Goal: Task Accomplishment & Management: Use online tool/utility

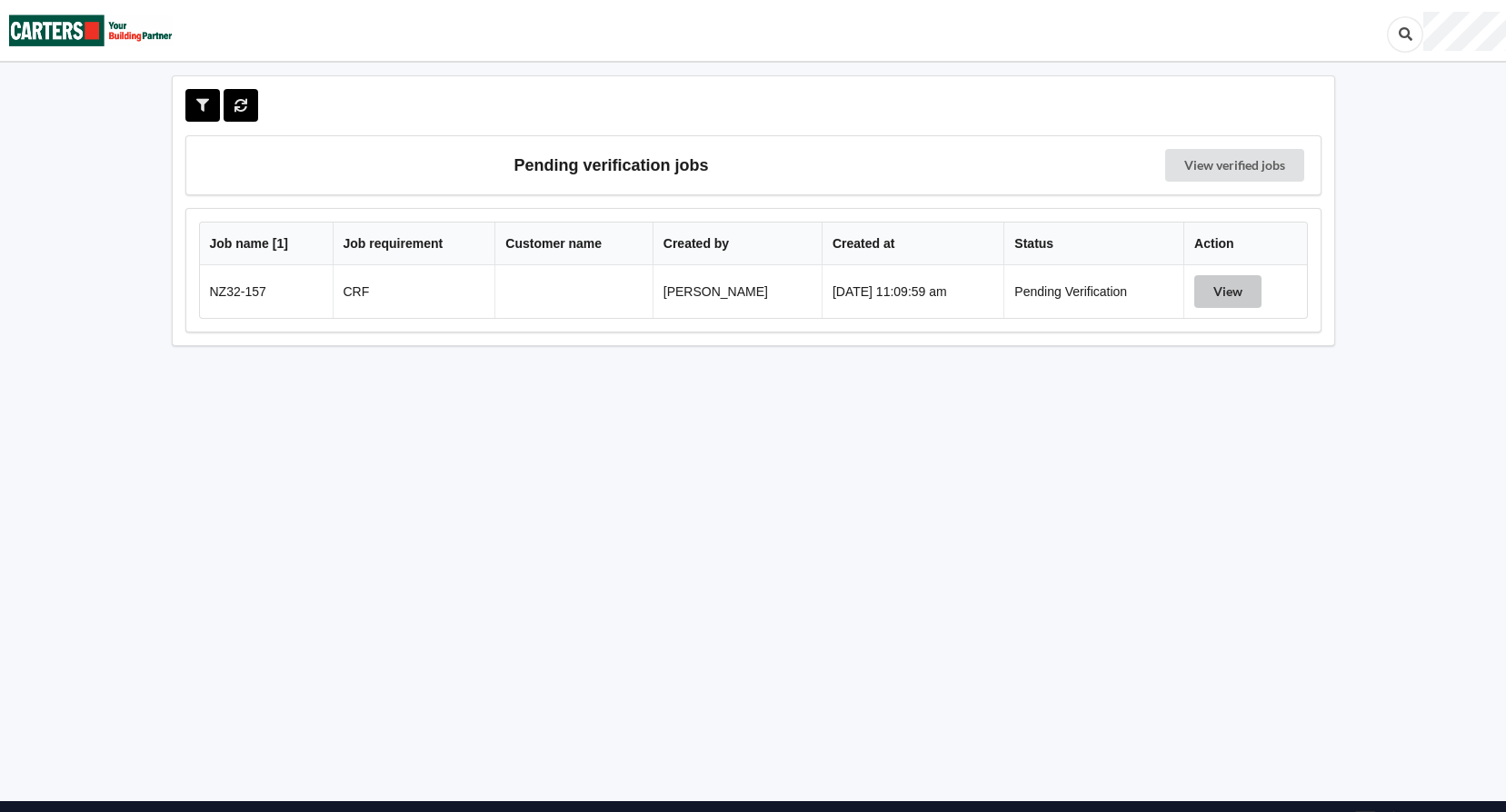
click at [1209, 288] on button "View" at bounding box center [1227, 291] width 67 height 33
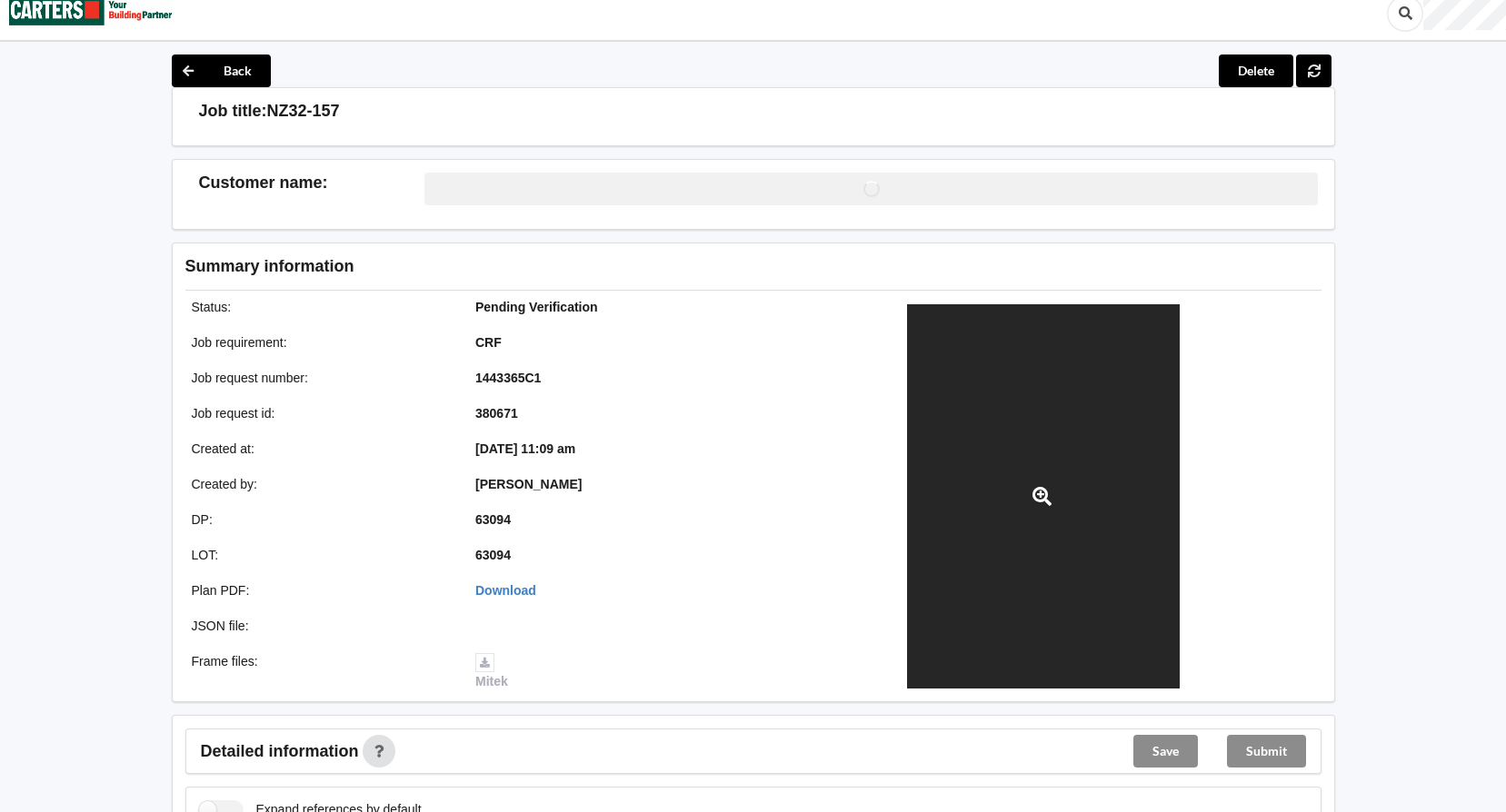
scroll to position [454, 0]
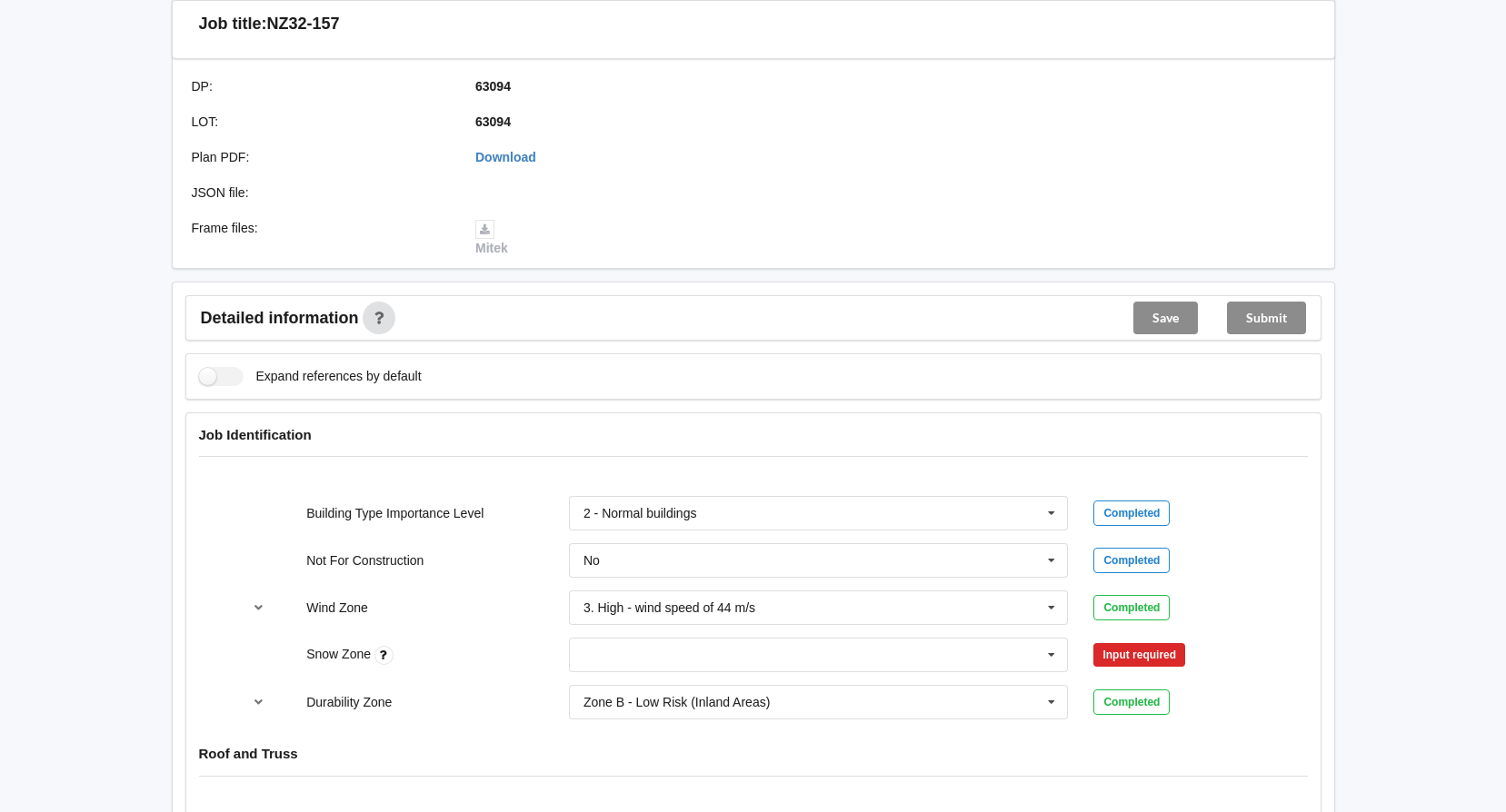
drag, startPoint x: 1093, startPoint y: 603, endPoint x: 973, endPoint y: 631, distance: 123.2
drag, startPoint x: 973, startPoint y: 631, endPoint x: 805, endPoint y: 332, distance: 343.0
click at [805, 334] on div "Detailed information Save Submit" at bounding box center [753, 318] width 1136 height 46
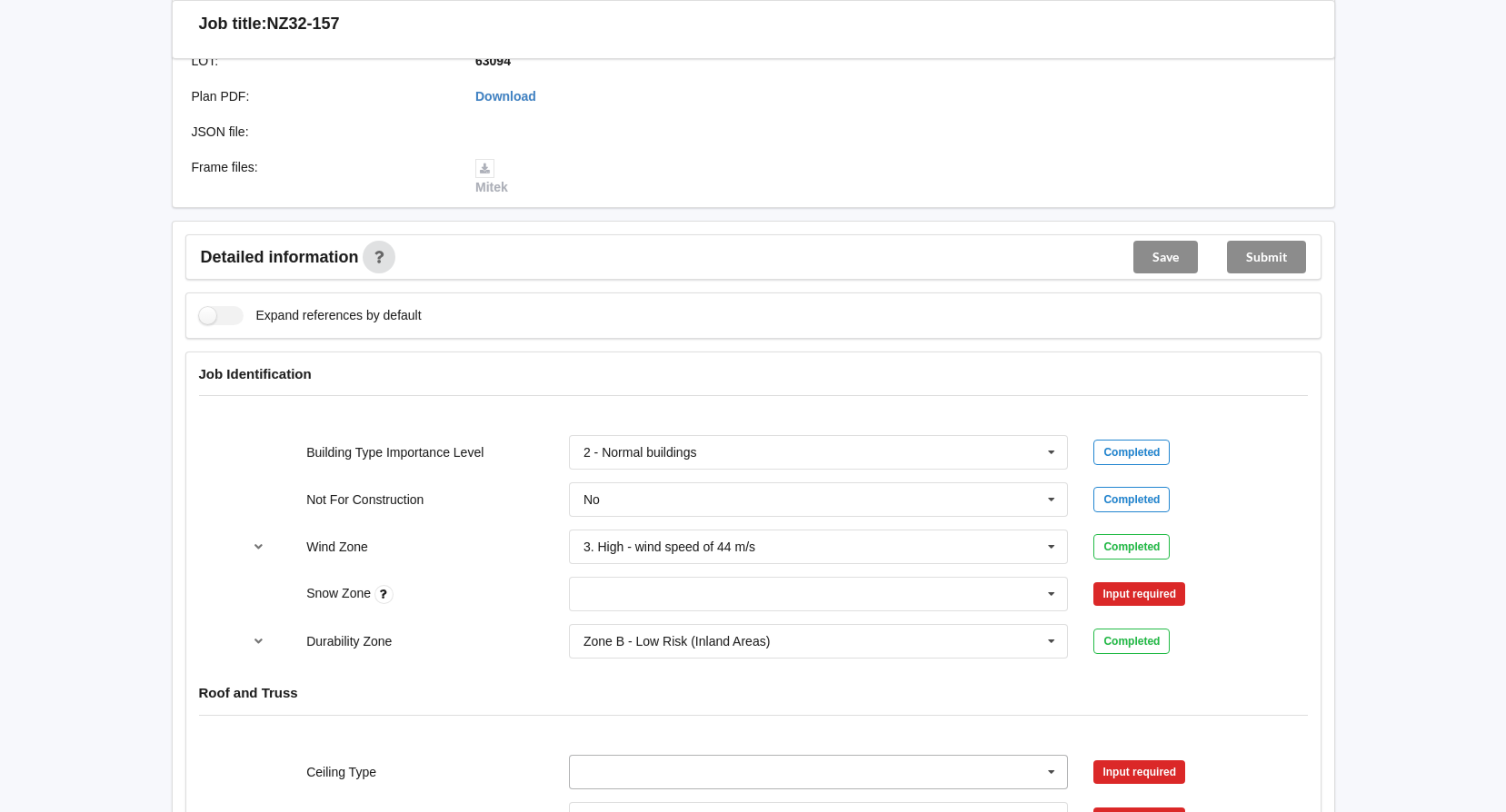
scroll to position [545, 0]
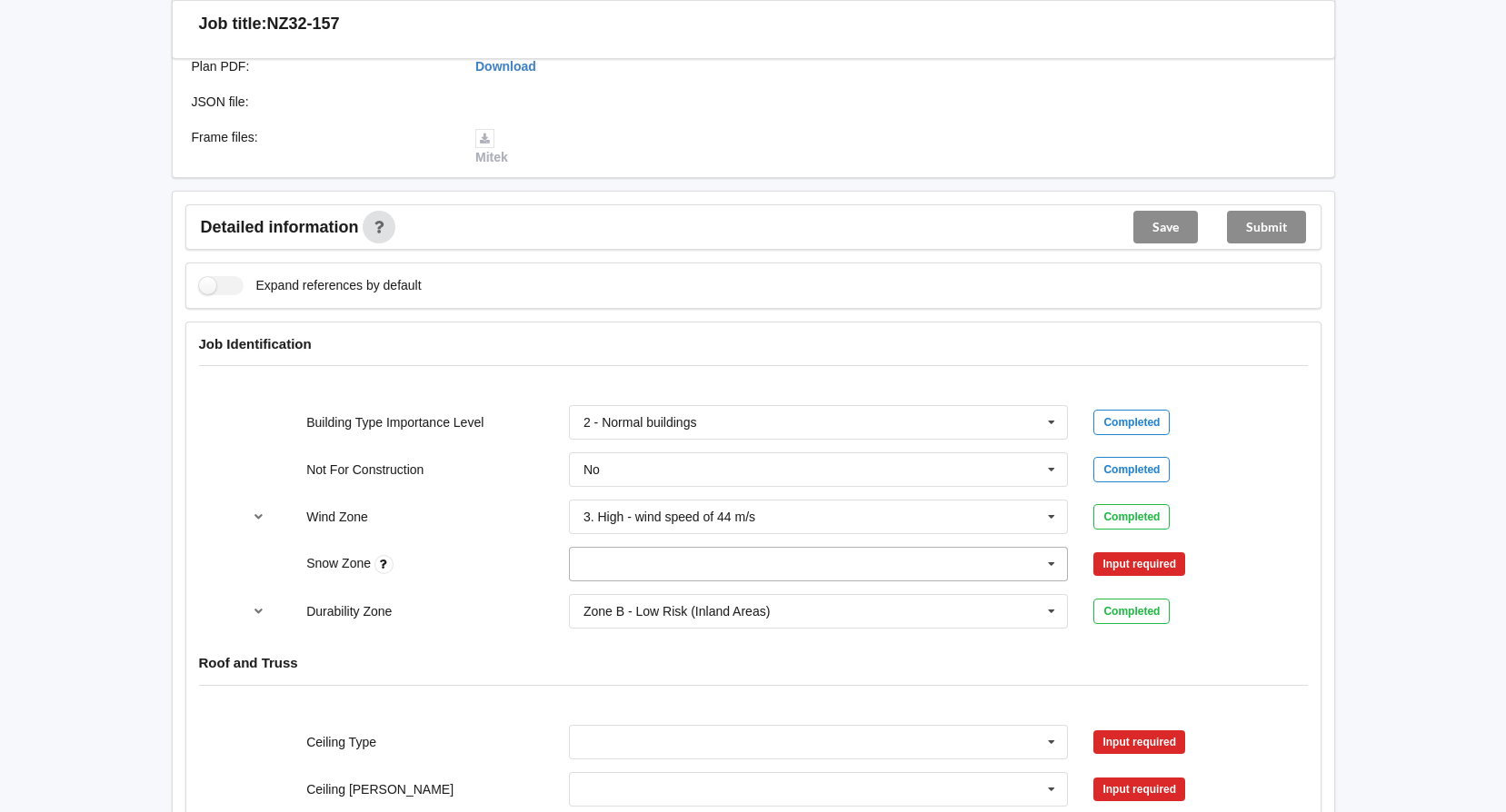
click at [734, 567] on input "text" at bounding box center [819, 564] width 498 height 33
click at [702, 607] on div "N0" at bounding box center [818, 597] width 498 height 33
click at [1178, 557] on button "Confirm input" at bounding box center [1147, 565] width 108 height 30
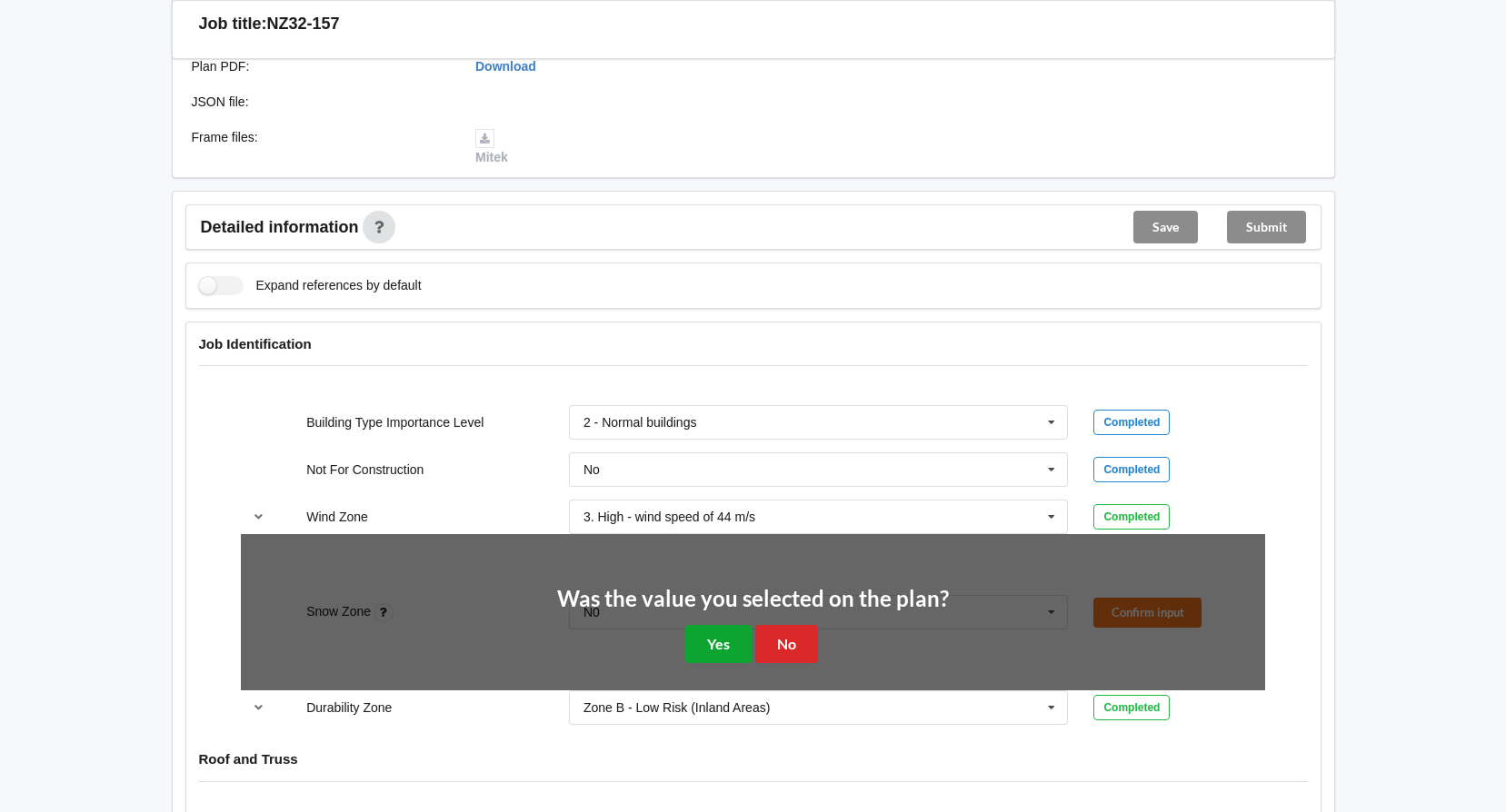
click at [732, 647] on button "Yes" at bounding box center [717, 644] width 66 height 37
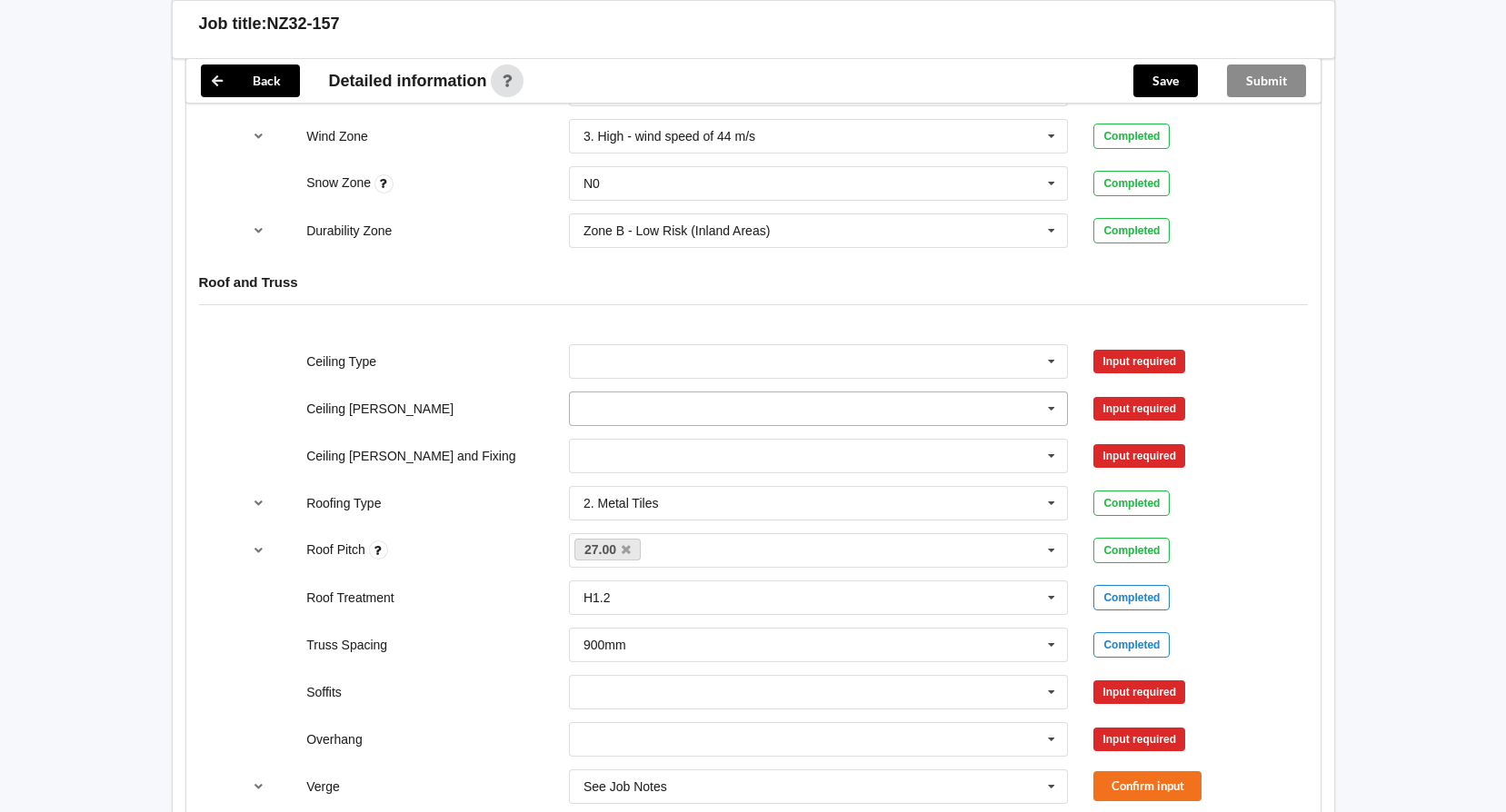
scroll to position [1000, 0]
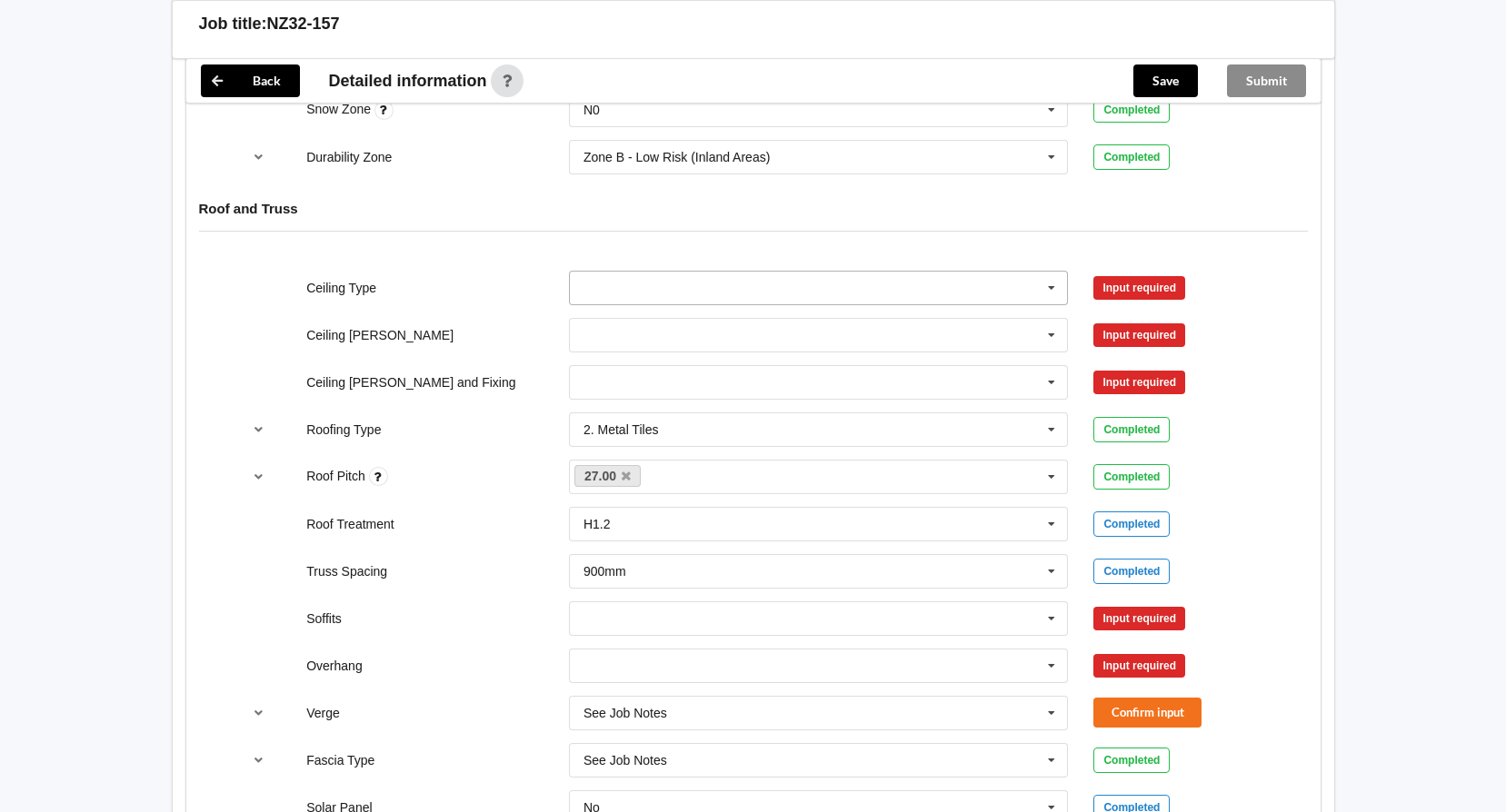
drag, startPoint x: 877, startPoint y: 294, endPoint x: 958, endPoint y: 288, distance: 81.2
click at [883, 293] on input "text" at bounding box center [819, 287] width 498 height 33
click at [637, 425] on span "13mm Gib" at bounding box center [614, 423] width 59 height 15
click at [1158, 290] on button "Confirm input" at bounding box center [1147, 287] width 108 height 30
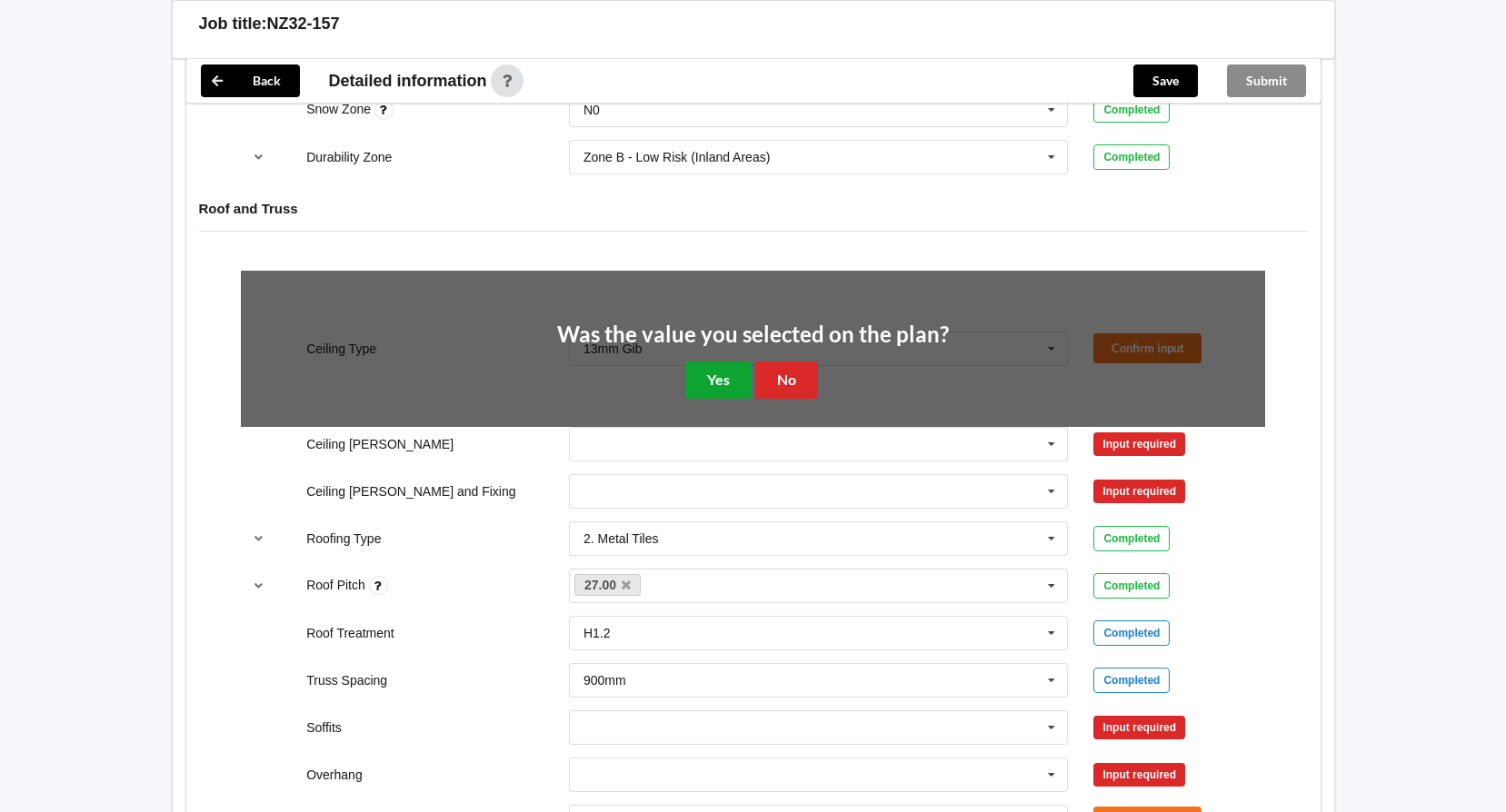
click at [736, 396] on button "Yes" at bounding box center [717, 380] width 66 height 37
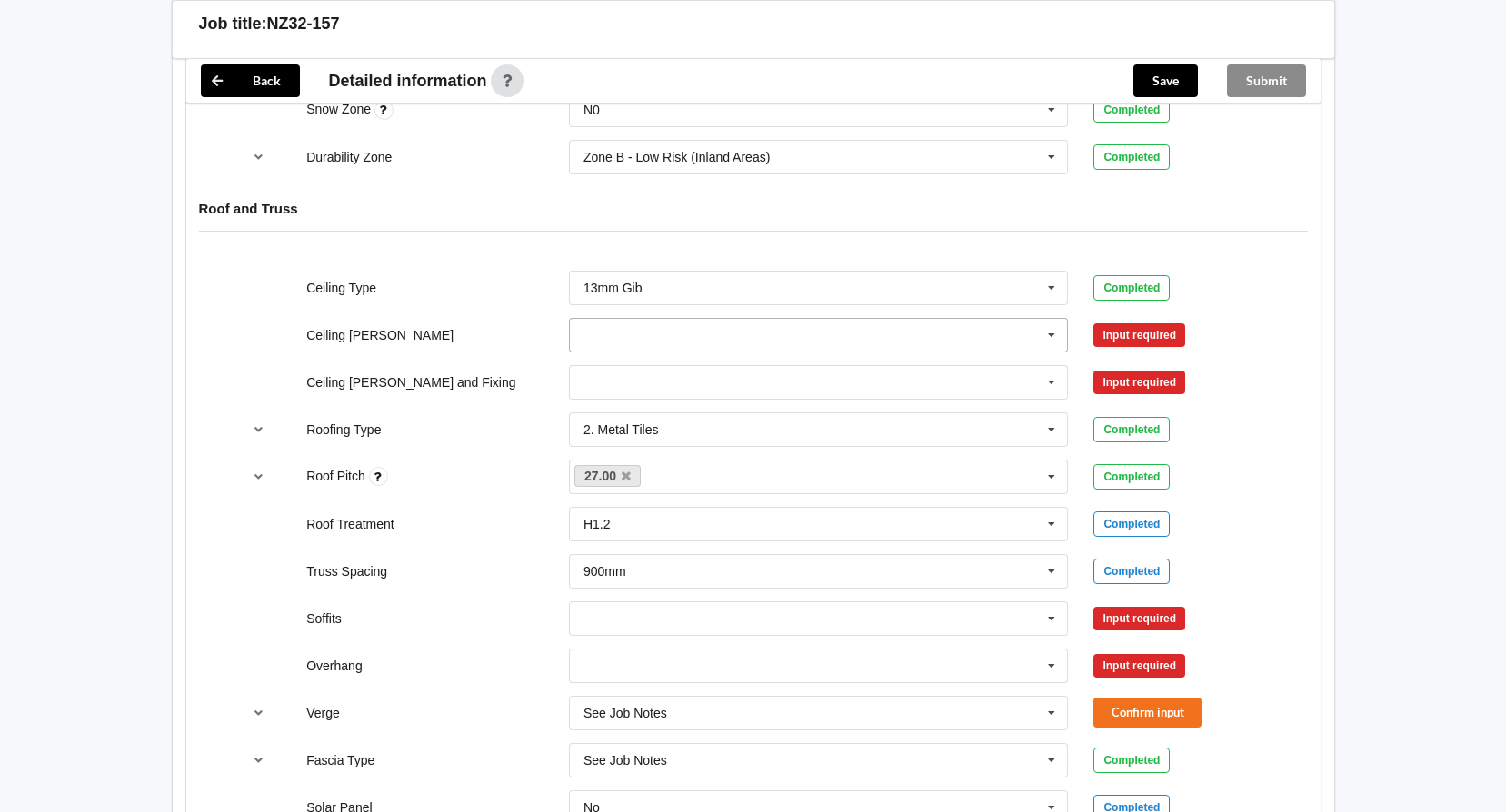
click at [877, 351] on input "text" at bounding box center [819, 334] width 498 height 33
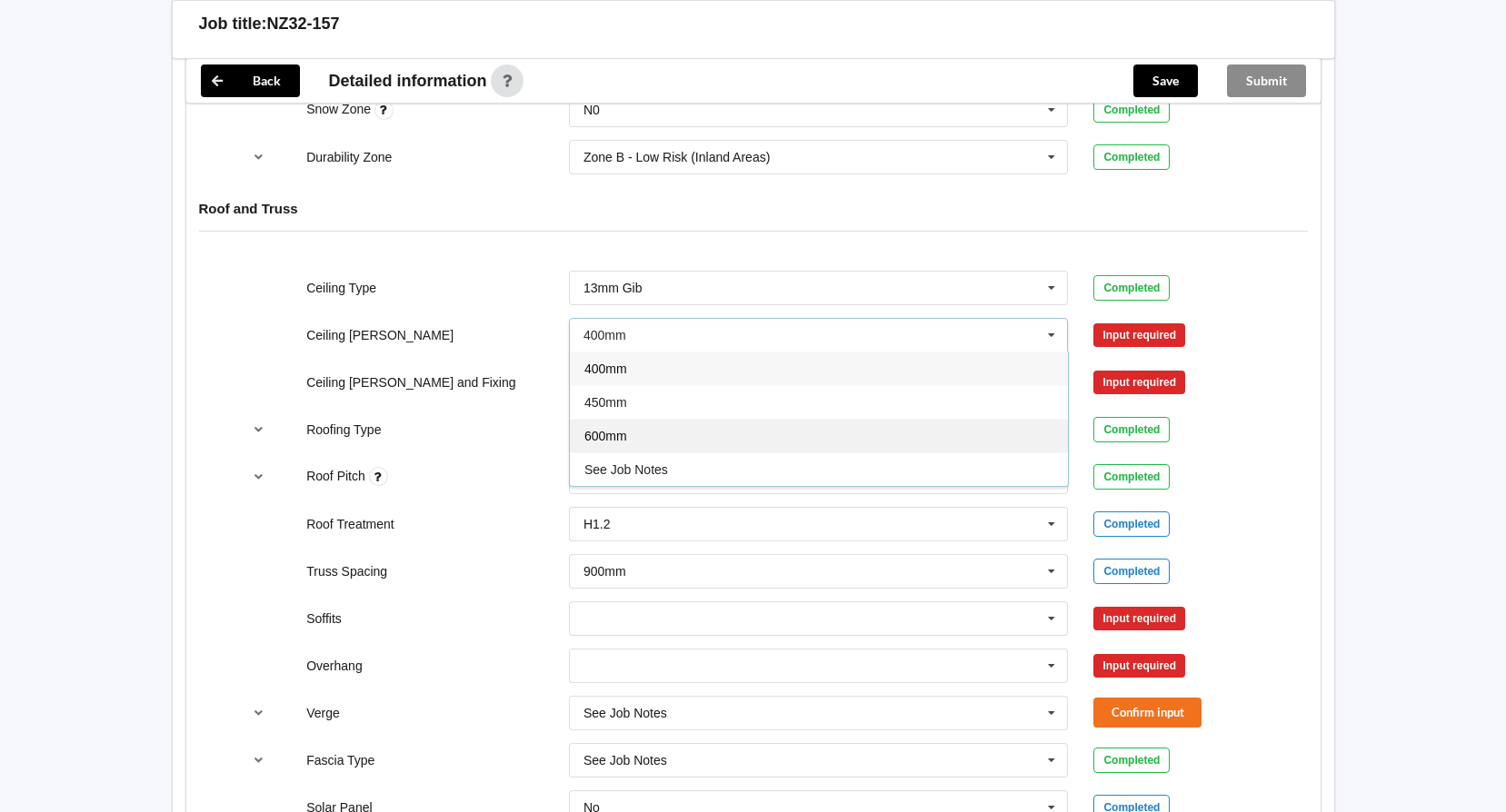
click at [749, 447] on div "600mm" at bounding box center [818, 436] width 498 height 33
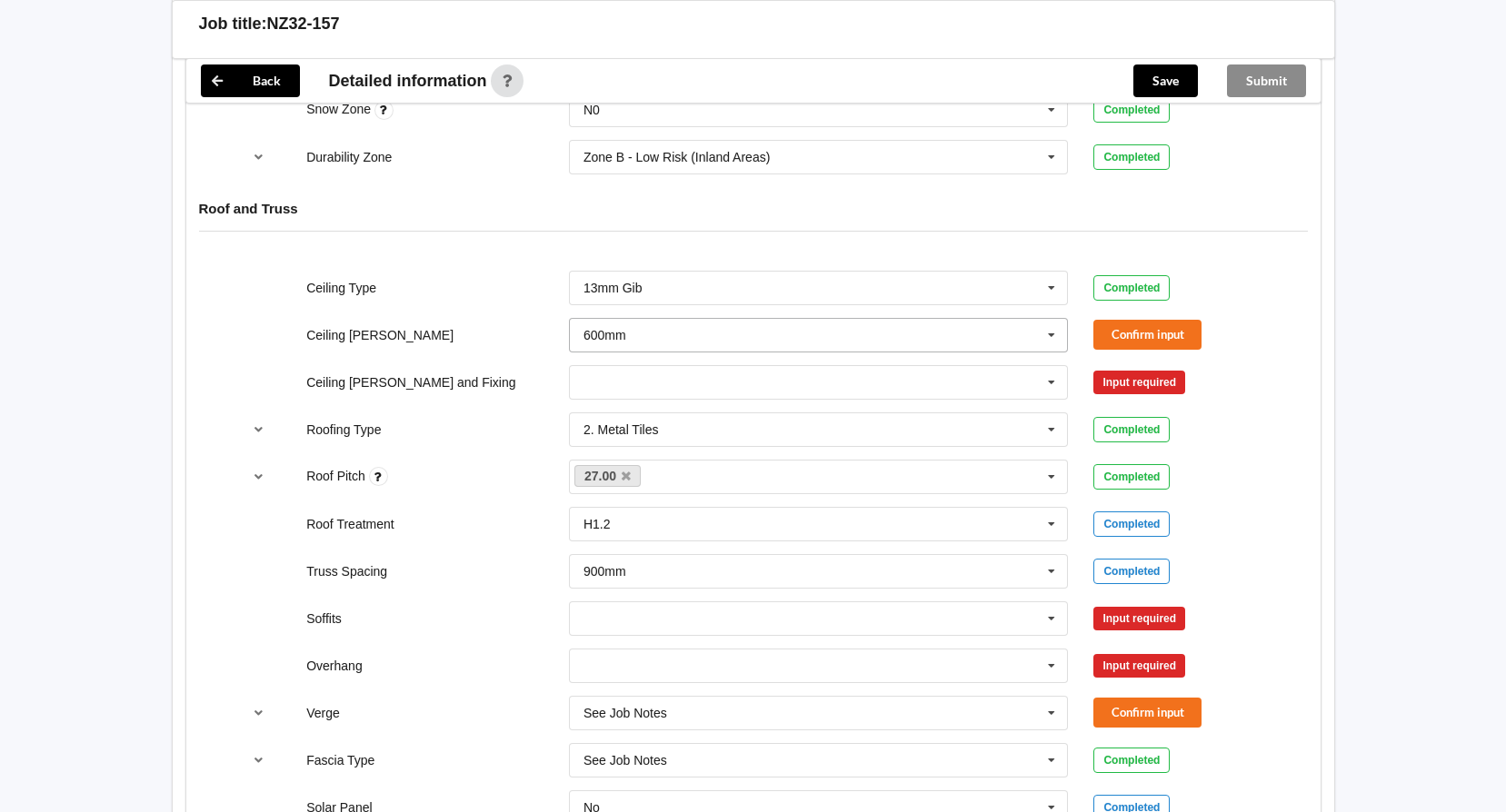
click at [1050, 338] on icon at bounding box center [1051, 335] width 27 height 33
click at [1148, 334] on button "Confirm input" at bounding box center [1147, 334] width 108 height 30
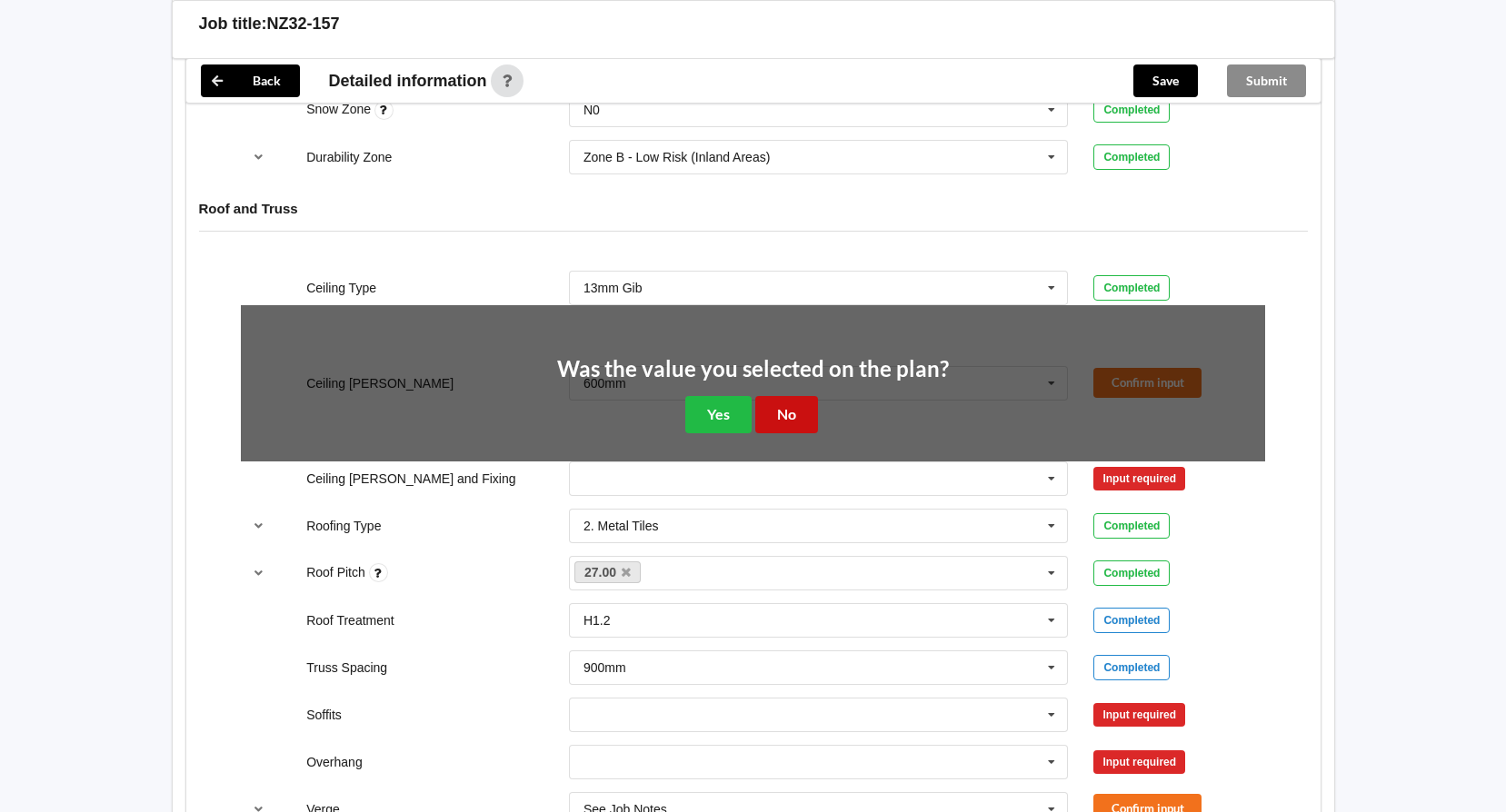
click at [789, 413] on button "No" at bounding box center [786, 414] width 62 height 37
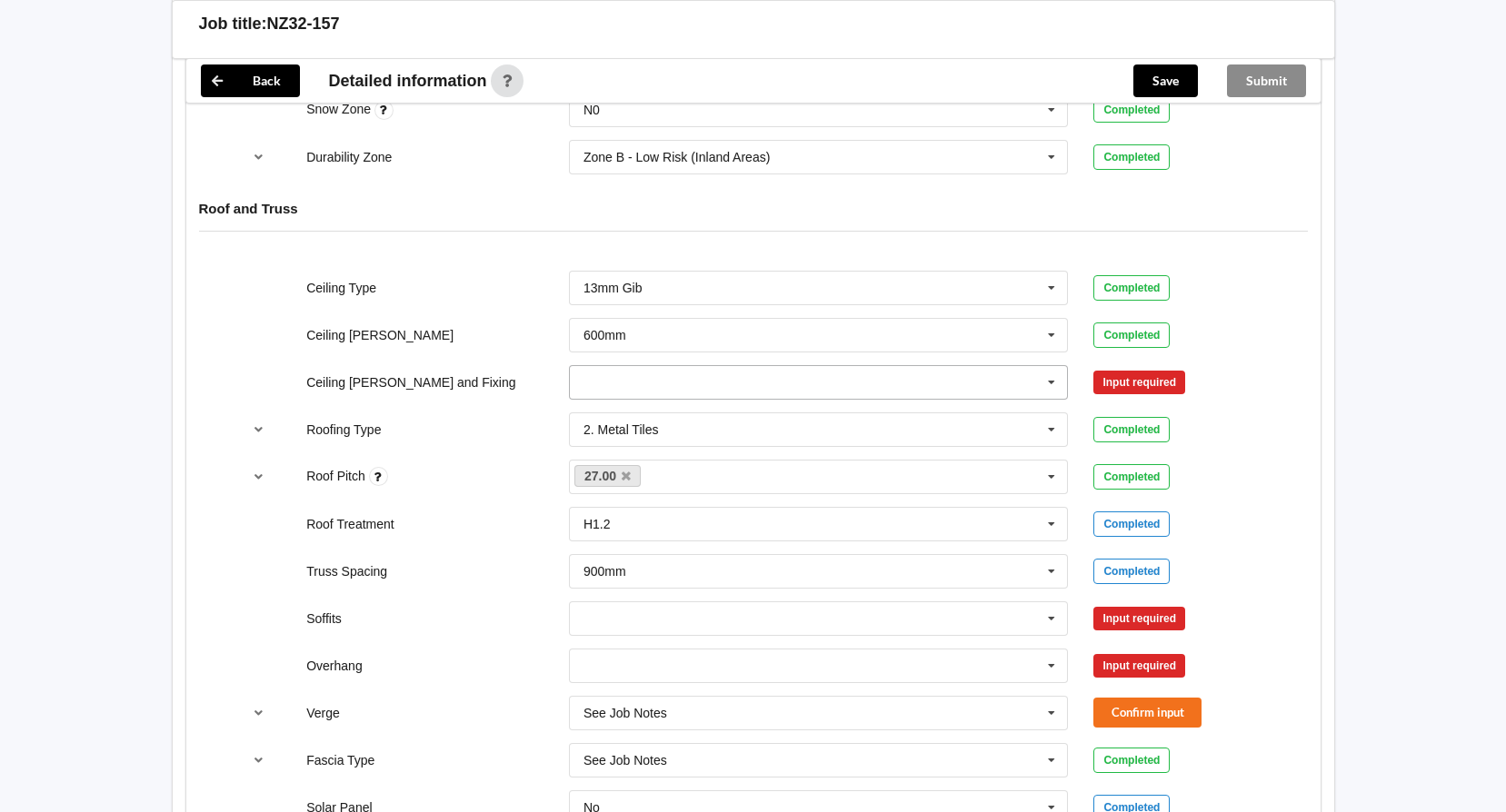
click at [1057, 378] on icon at bounding box center [1051, 383] width 27 height 33
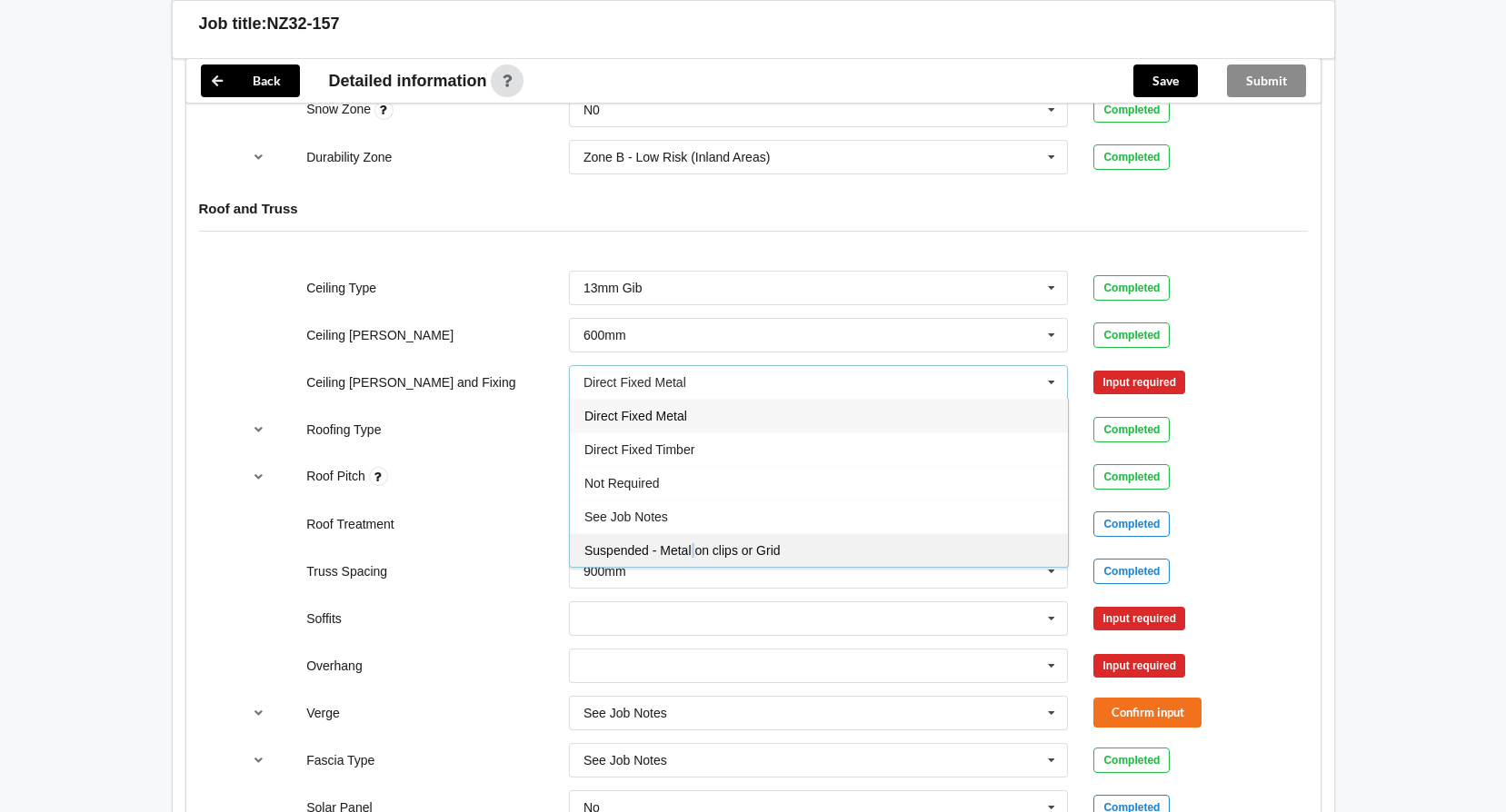
click at [693, 543] on div "Suspended - Metal on clips or Grid" at bounding box center [818, 550] width 498 height 33
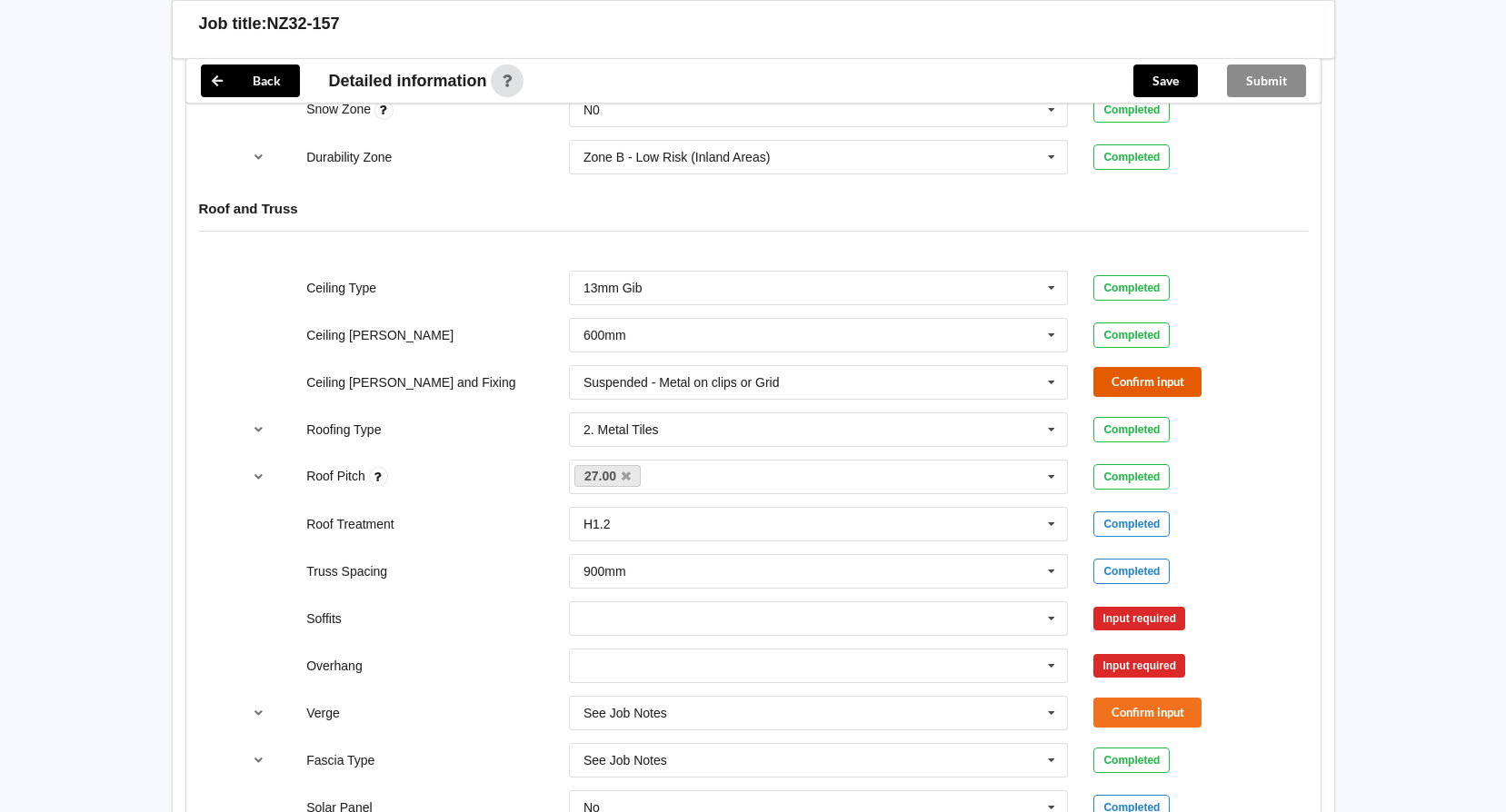
click at [1146, 386] on button "Confirm input" at bounding box center [1147, 382] width 108 height 30
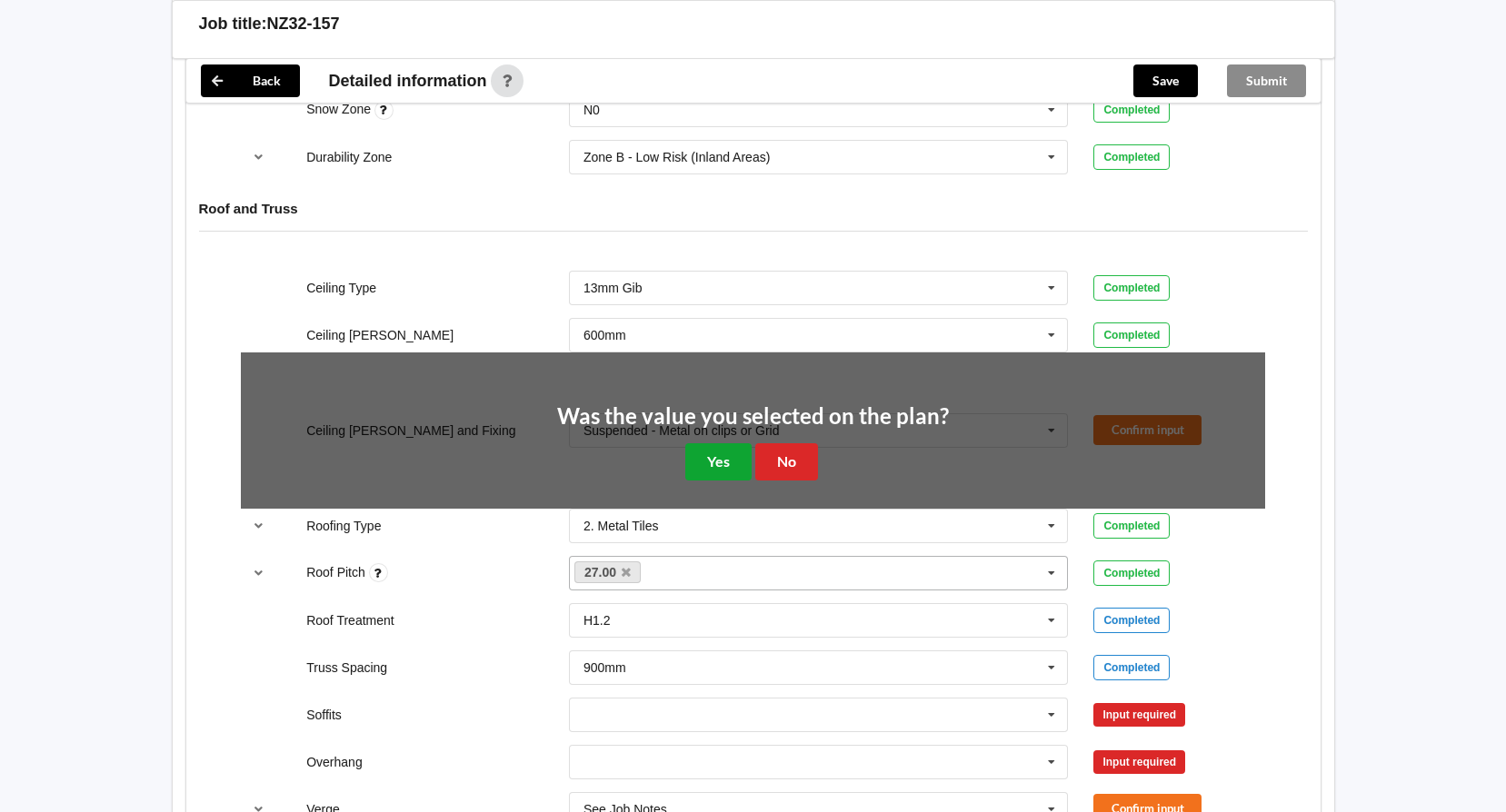
drag, startPoint x: 719, startPoint y: 451, endPoint x: 750, endPoint y: 460, distance: 32.3
click at [721, 450] on button "Yes" at bounding box center [717, 462] width 66 height 37
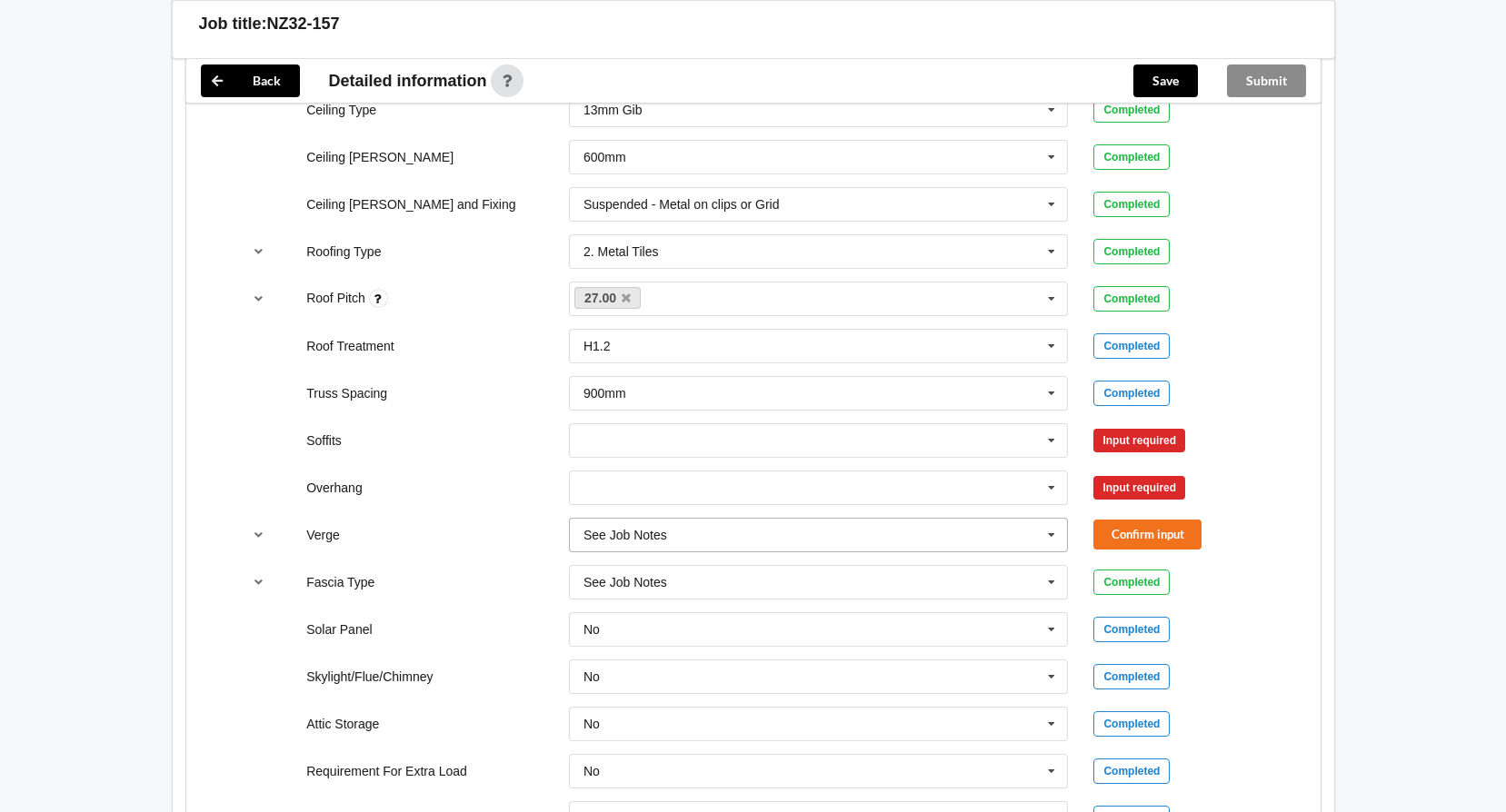
scroll to position [1181, 0]
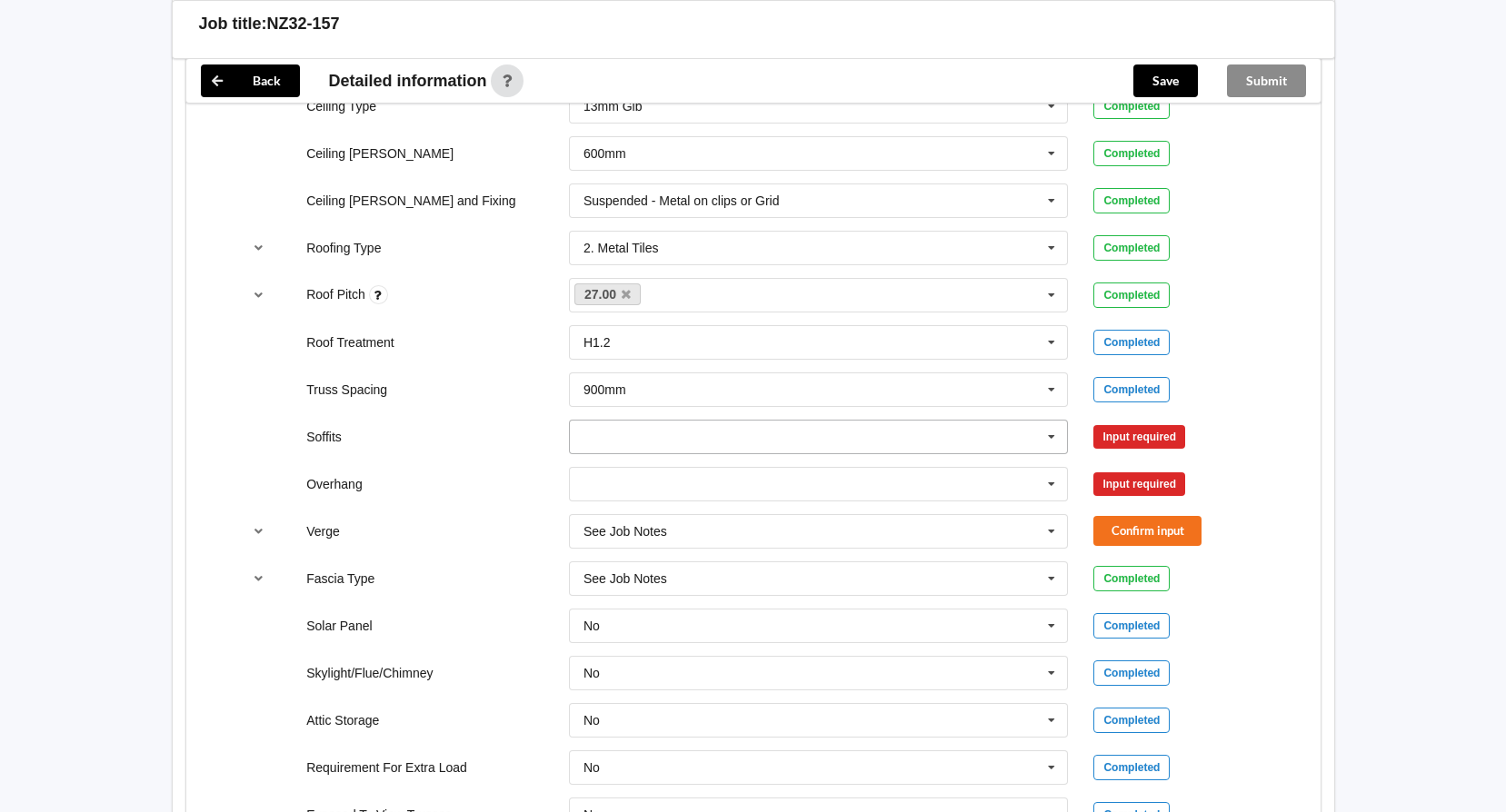
click at [640, 436] on input "text" at bounding box center [819, 437] width 498 height 33
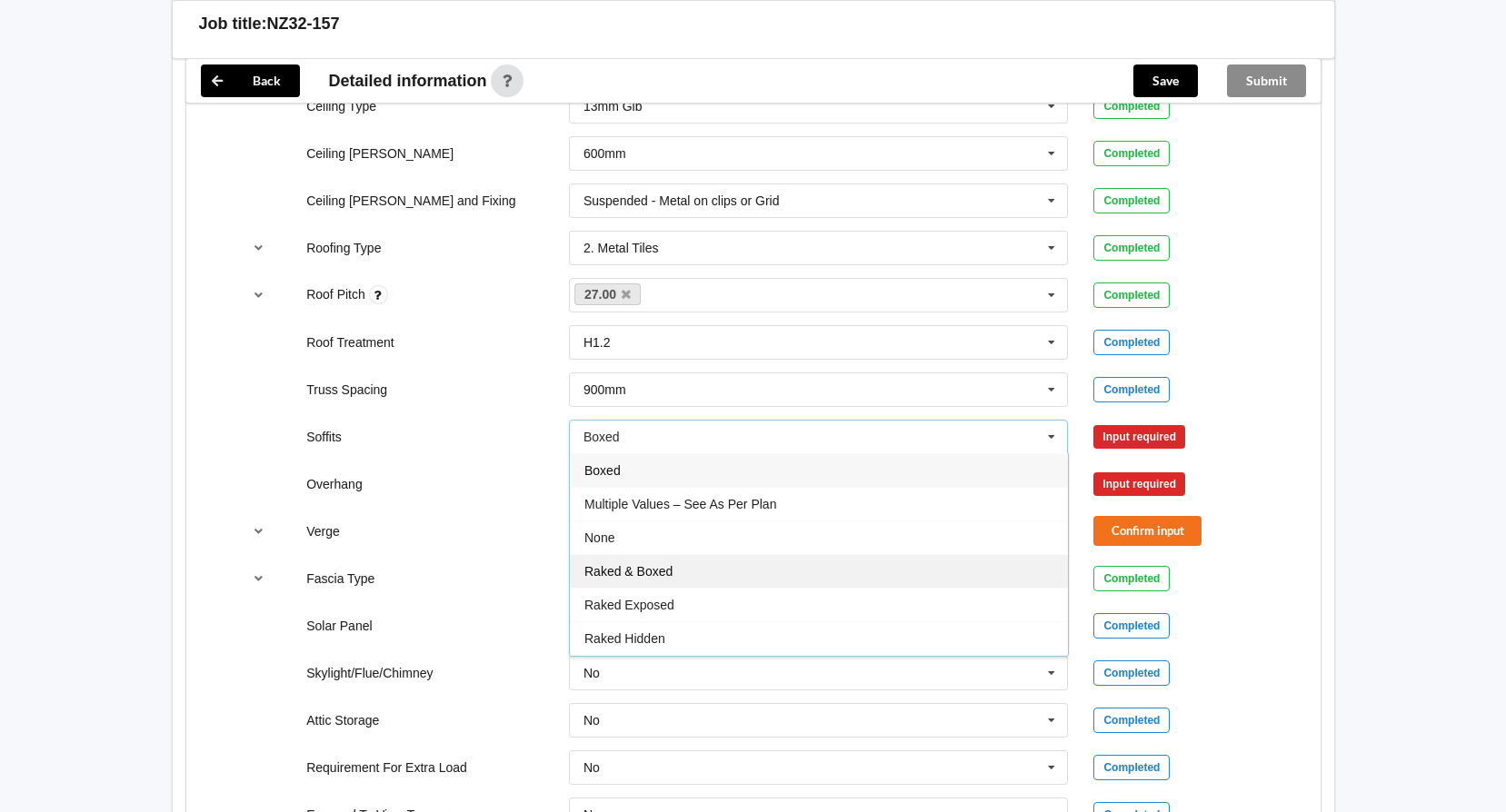
click at [685, 570] on div "Raked & Boxed" at bounding box center [818, 571] width 498 height 33
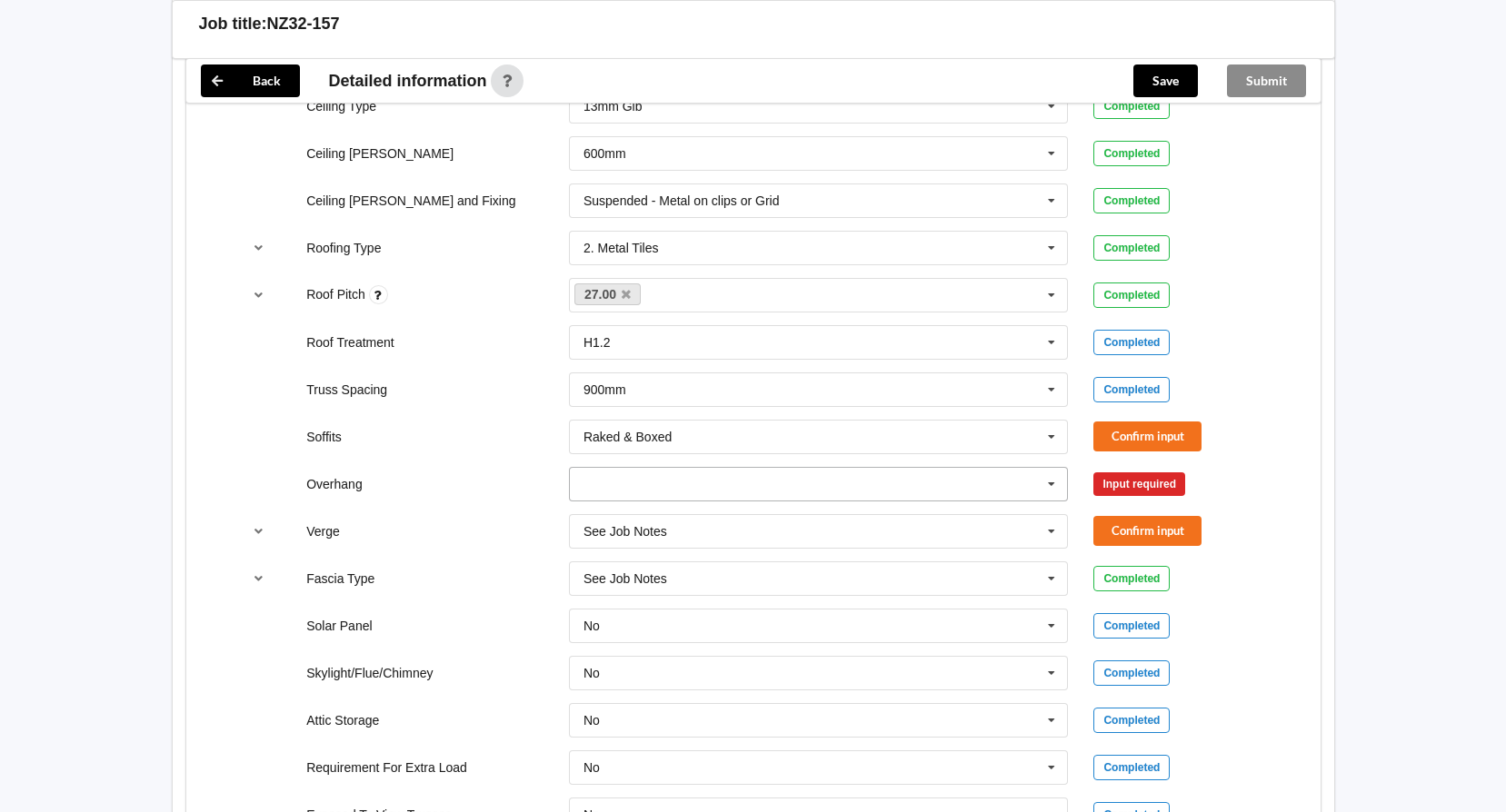
click at [711, 482] on input "text" at bounding box center [819, 484] width 498 height 33
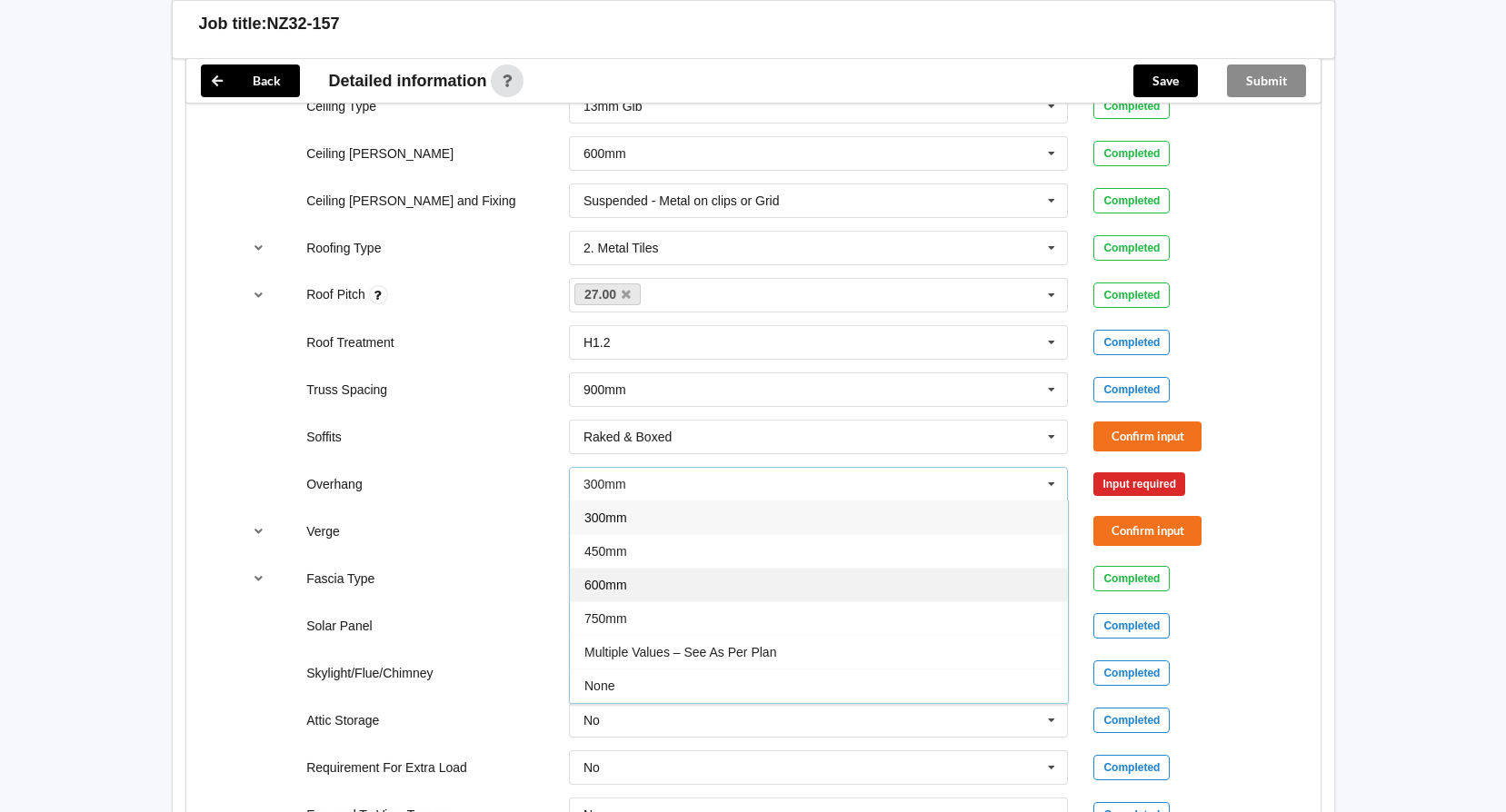
click at [629, 593] on div "600mm" at bounding box center [818, 584] width 498 height 33
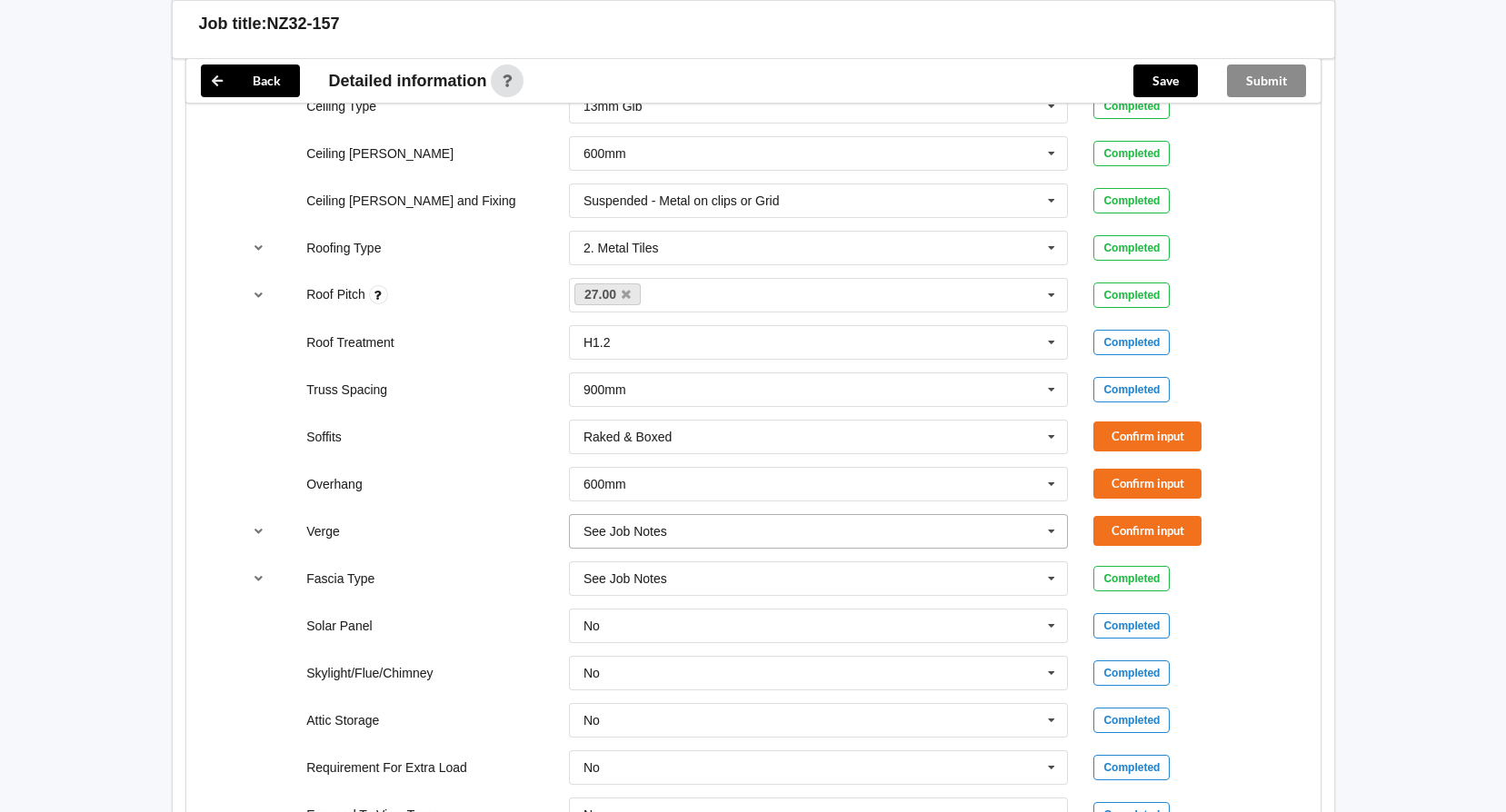
click at [754, 544] on input "text" at bounding box center [819, 531] width 498 height 33
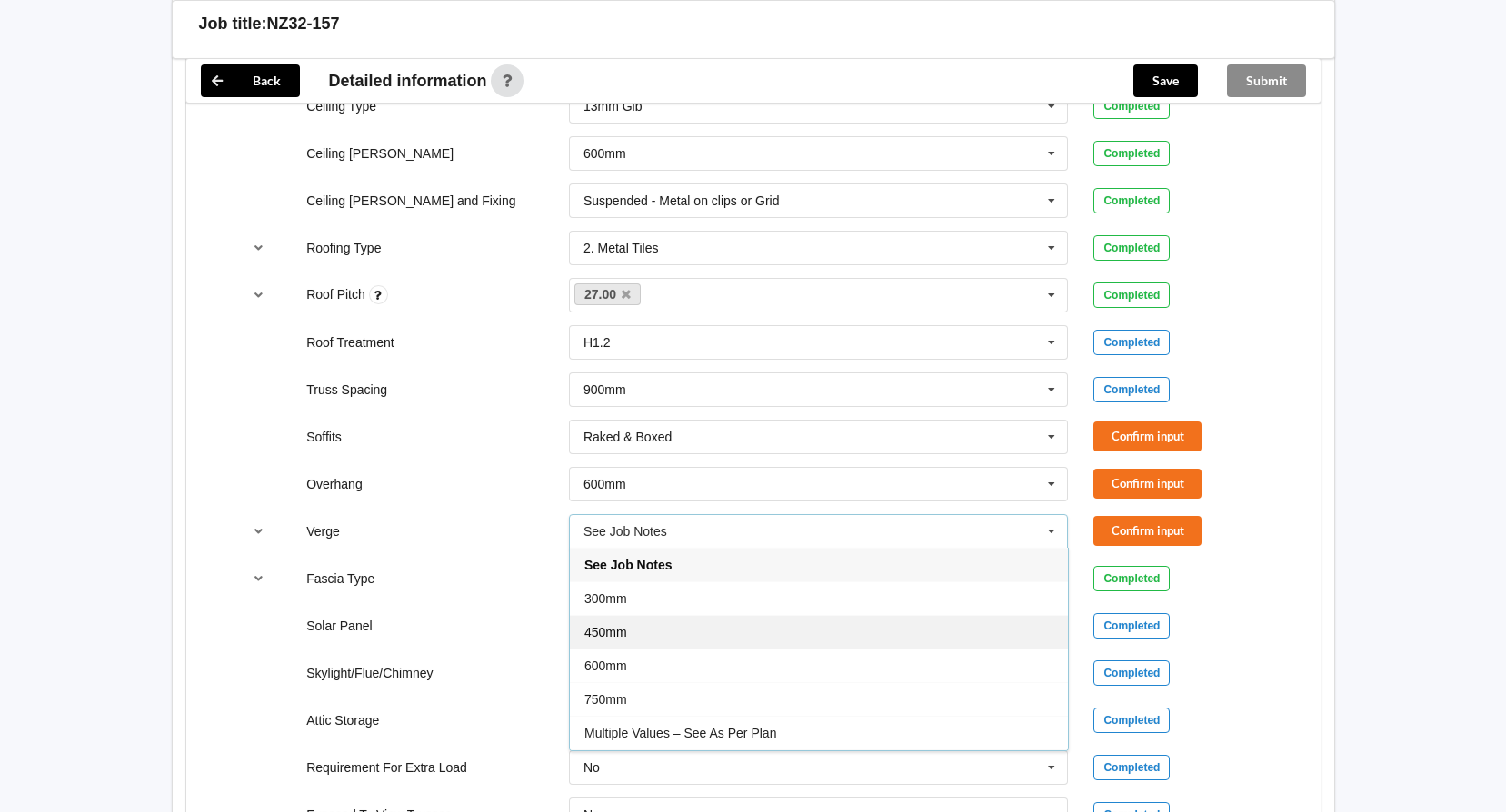
click at [685, 636] on div "450mm" at bounding box center [818, 632] width 498 height 33
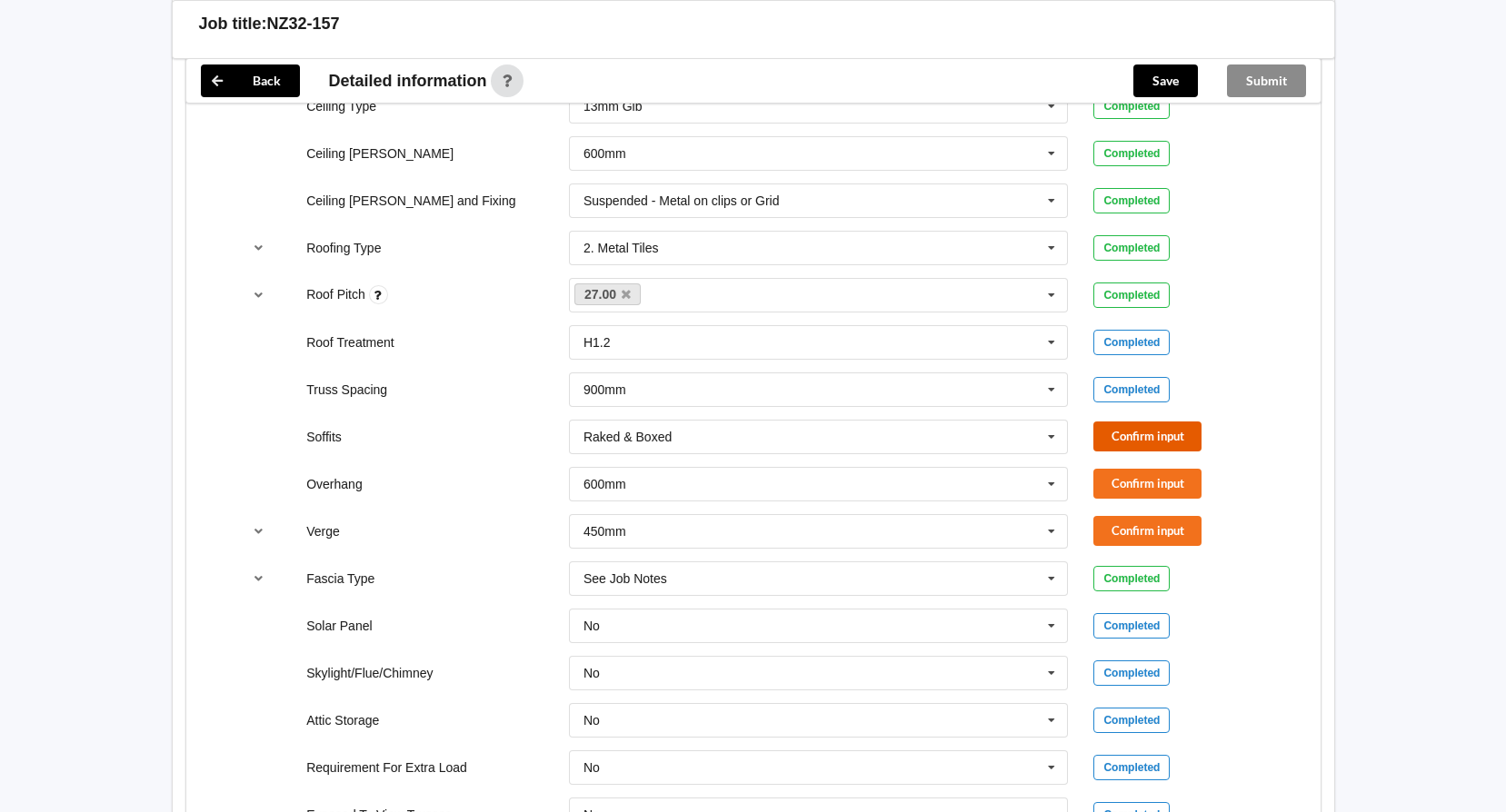
click at [1164, 437] on button "Confirm input" at bounding box center [1147, 437] width 108 height 30
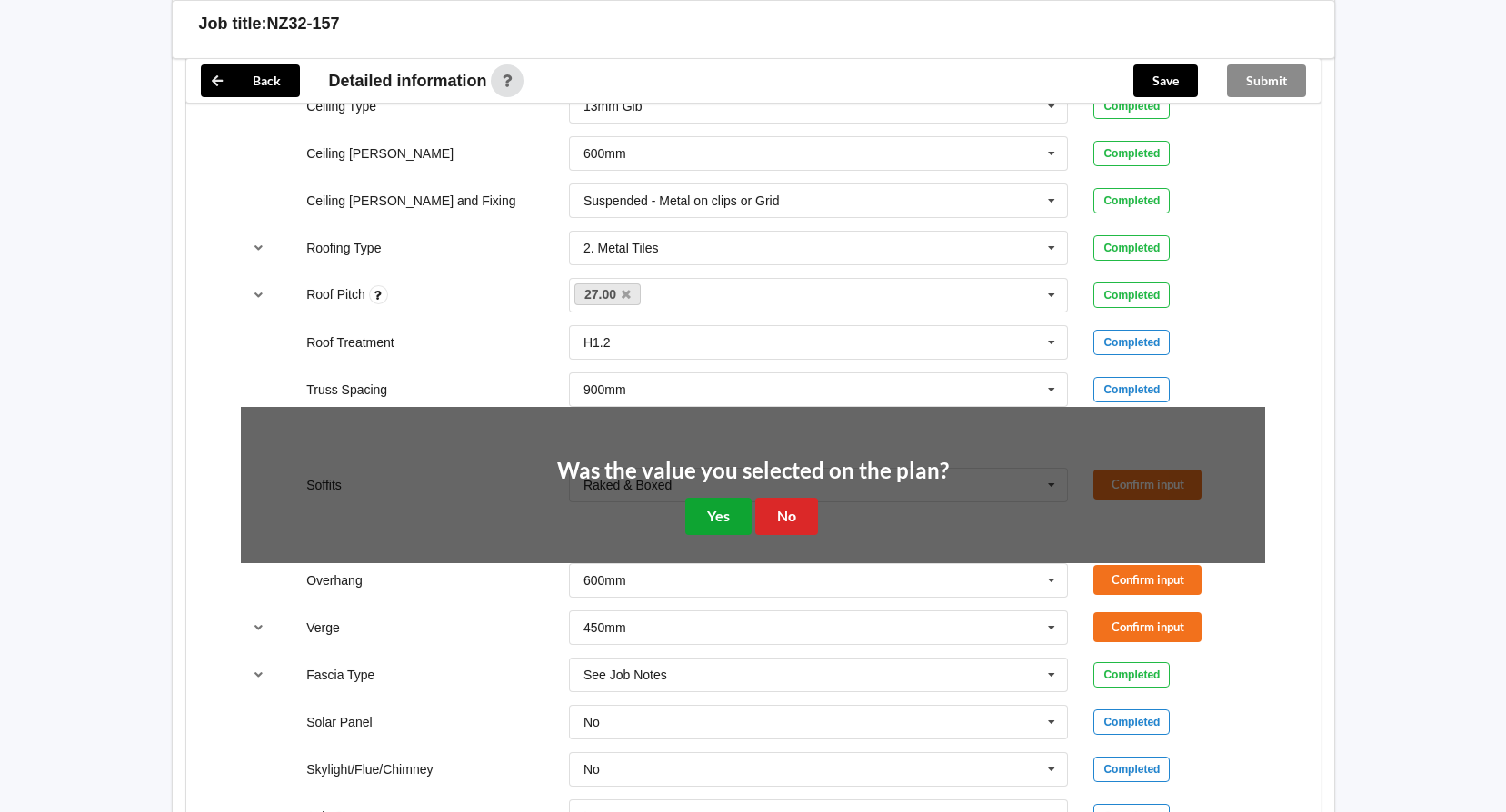
drag, startPoint x: 715, startPoint y: 503, endPoint x: 1142, endPoint y: 537, distance: 428.4
click at [720, 503] on button "Yes" at bounding box center [717, 517] width 66 height 37
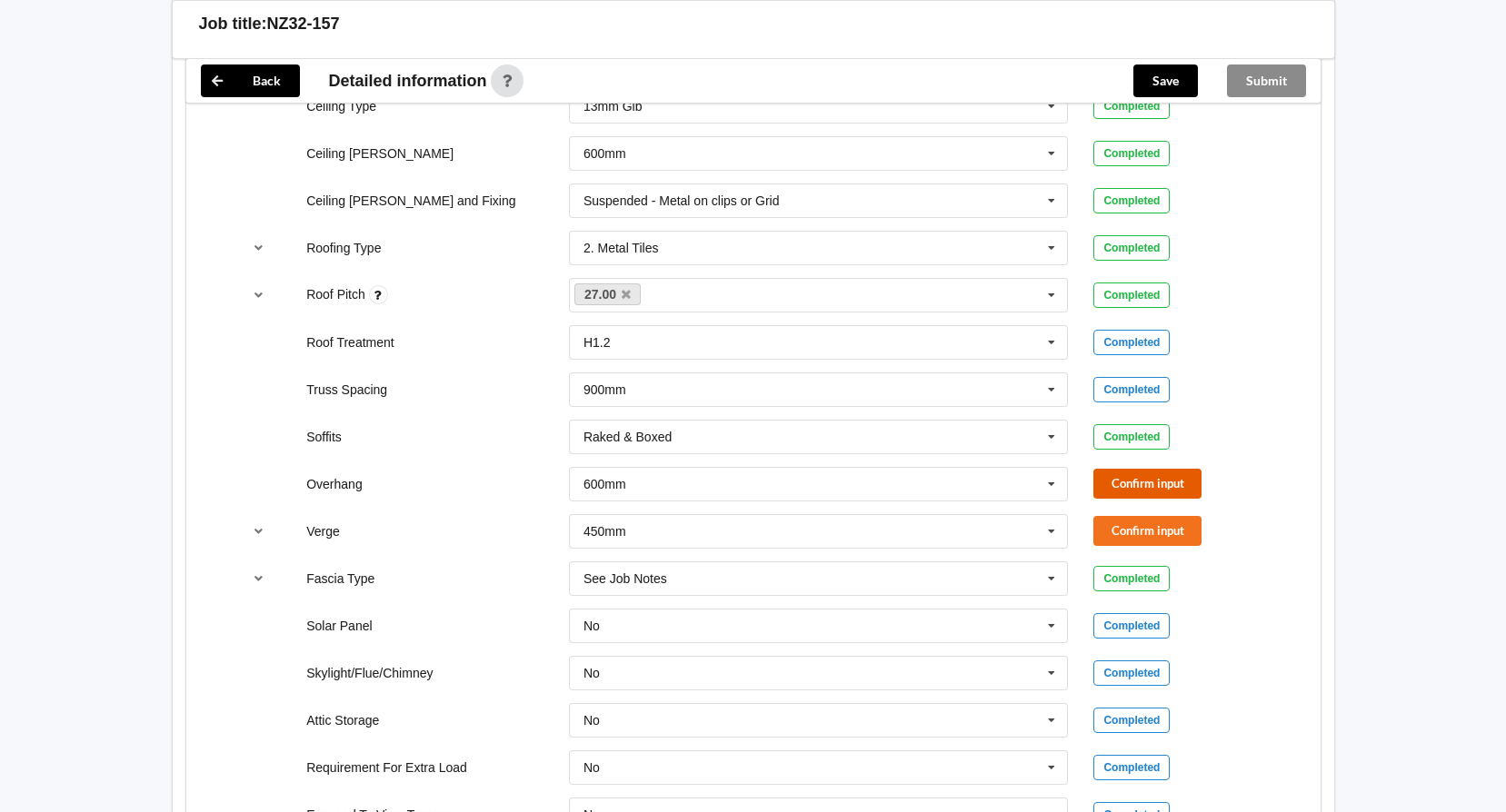
click at [1144, 485] on button "Confirm input" at bounding box center [1147, 484] width 108 height 30
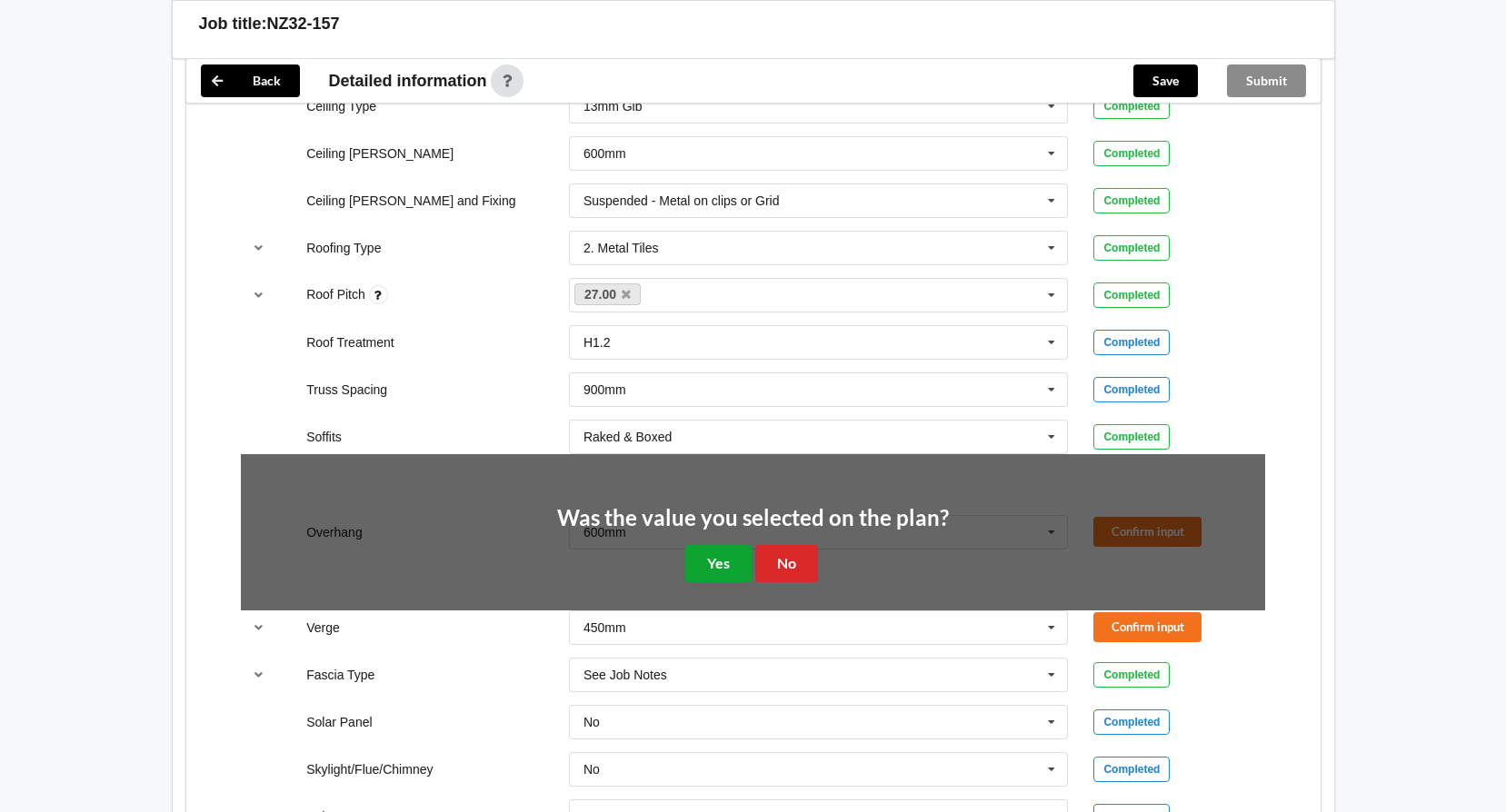
click at [723, 555] on button "Yes" at bounding box center [717, 564] width 66 height 37
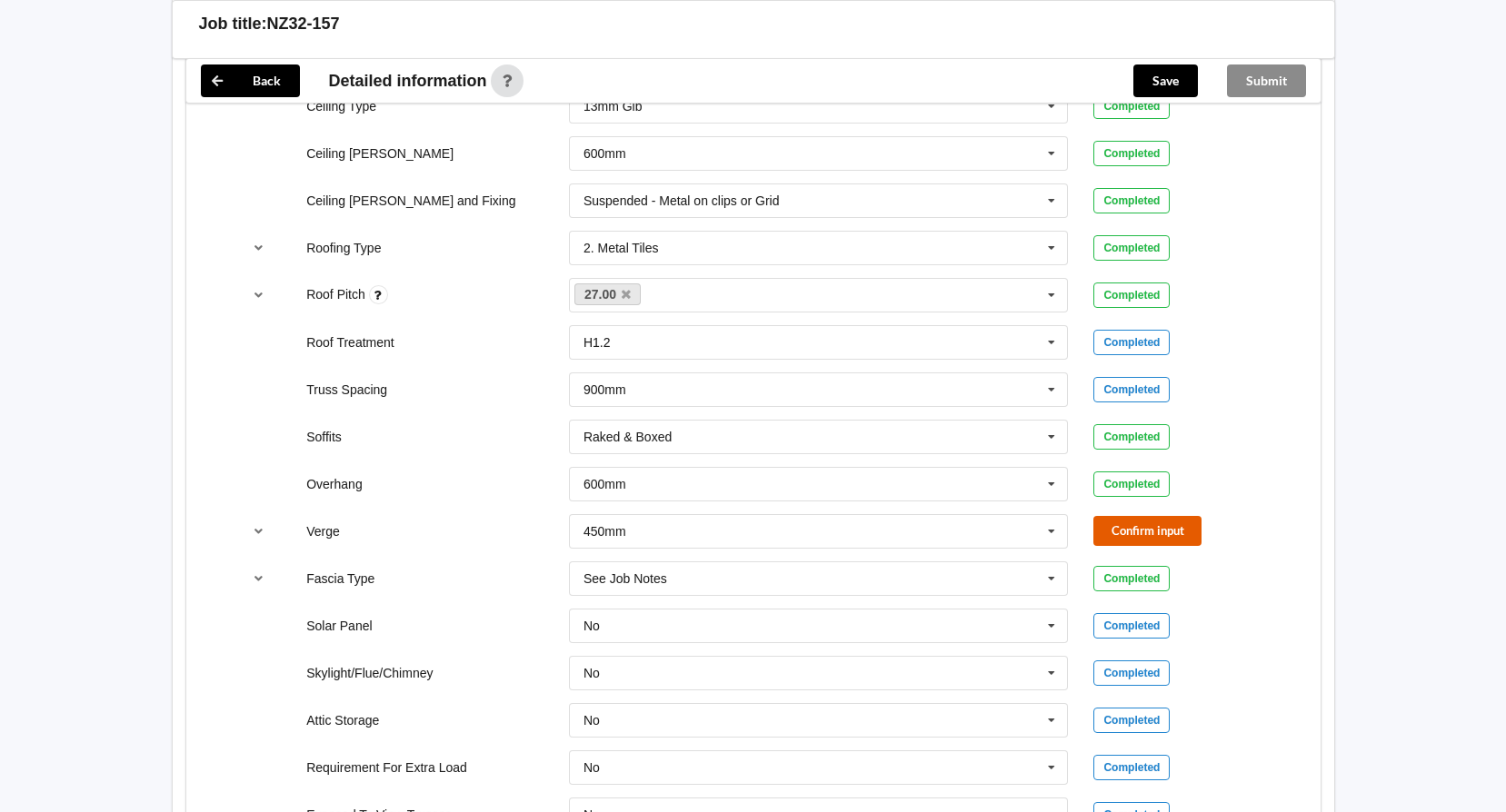
click at [1128, 528] on button "Confirm input" at bounding box center [1147, 531] width 108 height 30
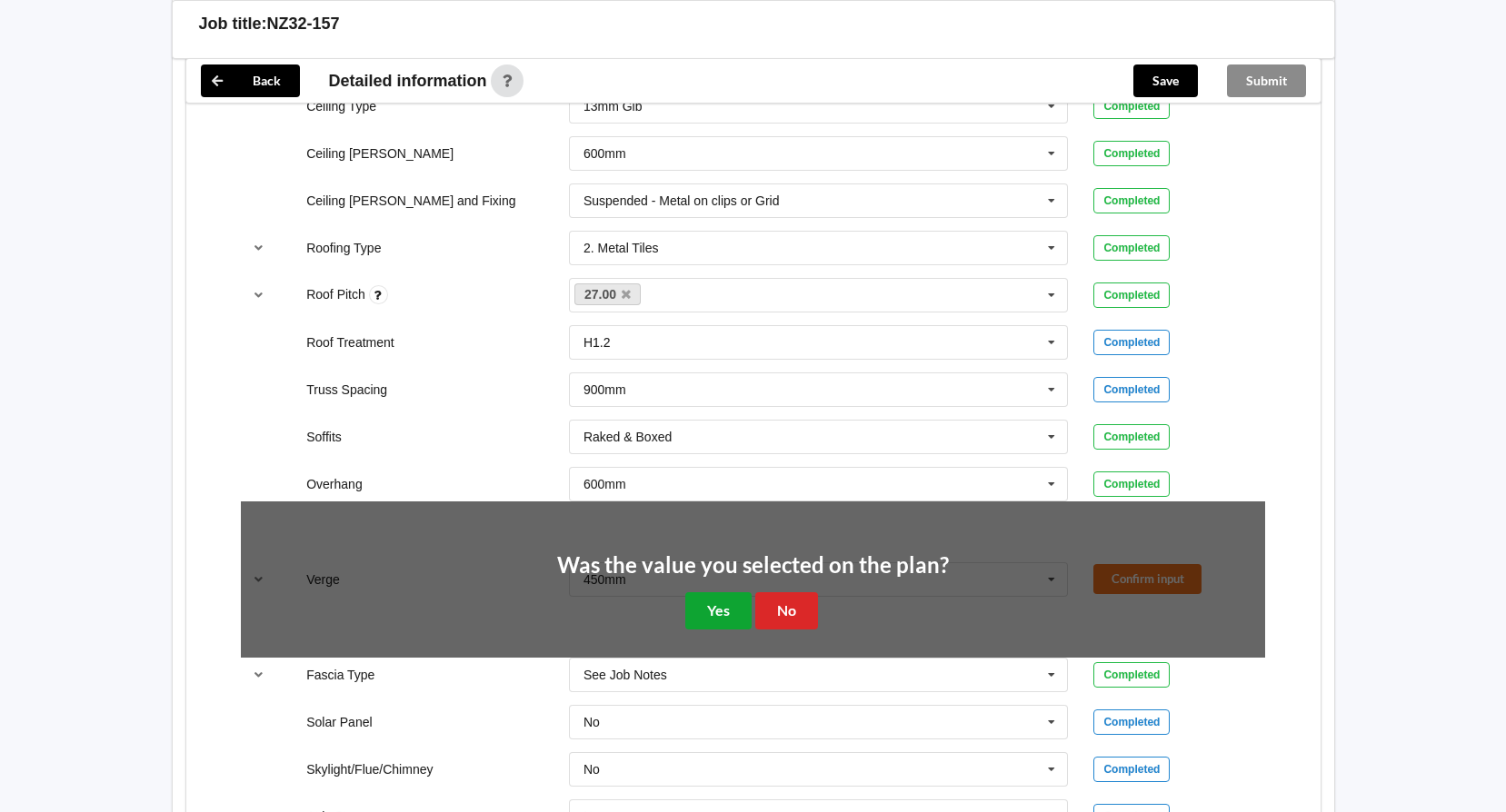
click at [716, 607] on button "Yes" at bounding box center [717, 611] width 66 height 37
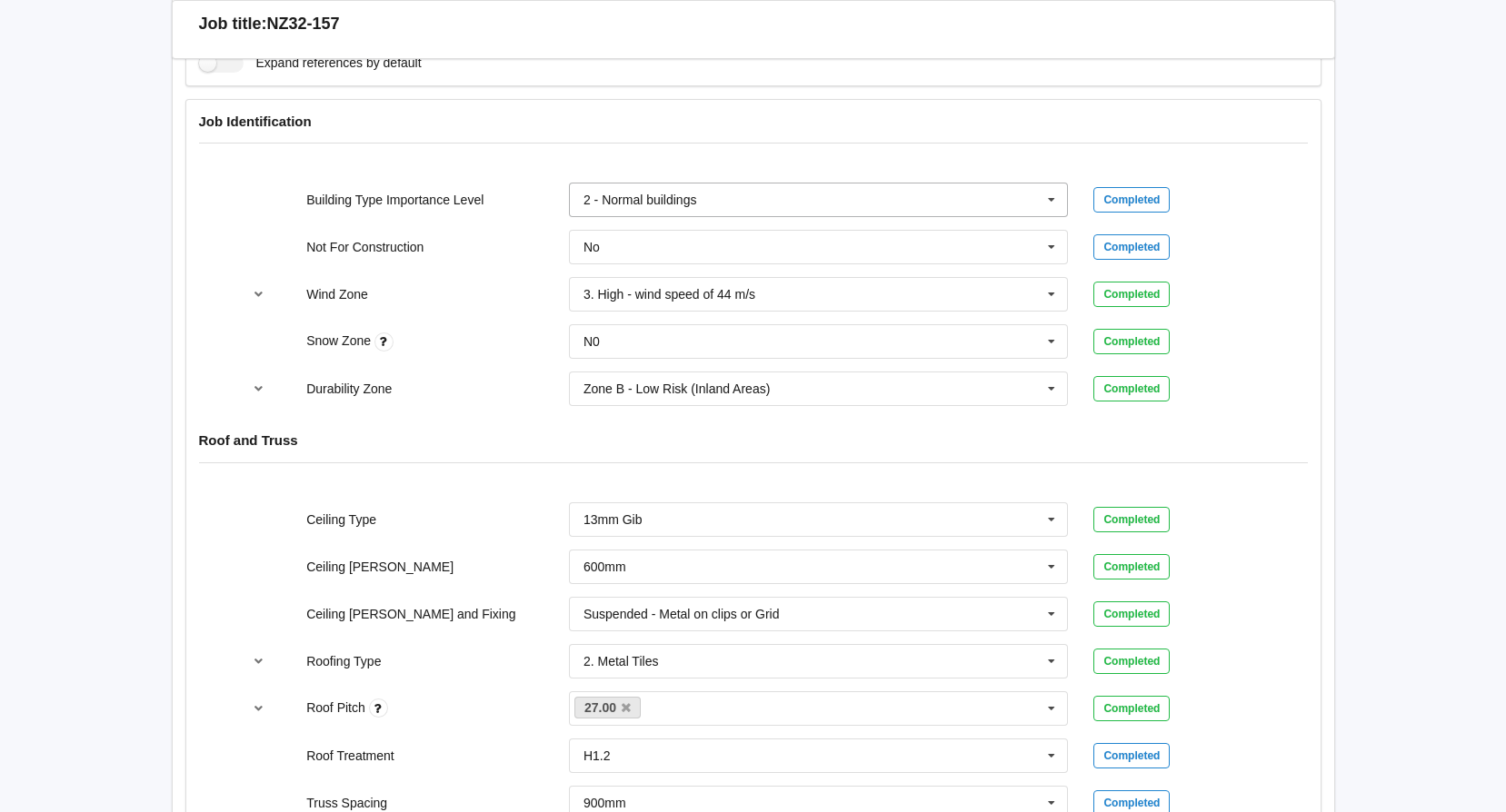
scroll to position [434, 0]
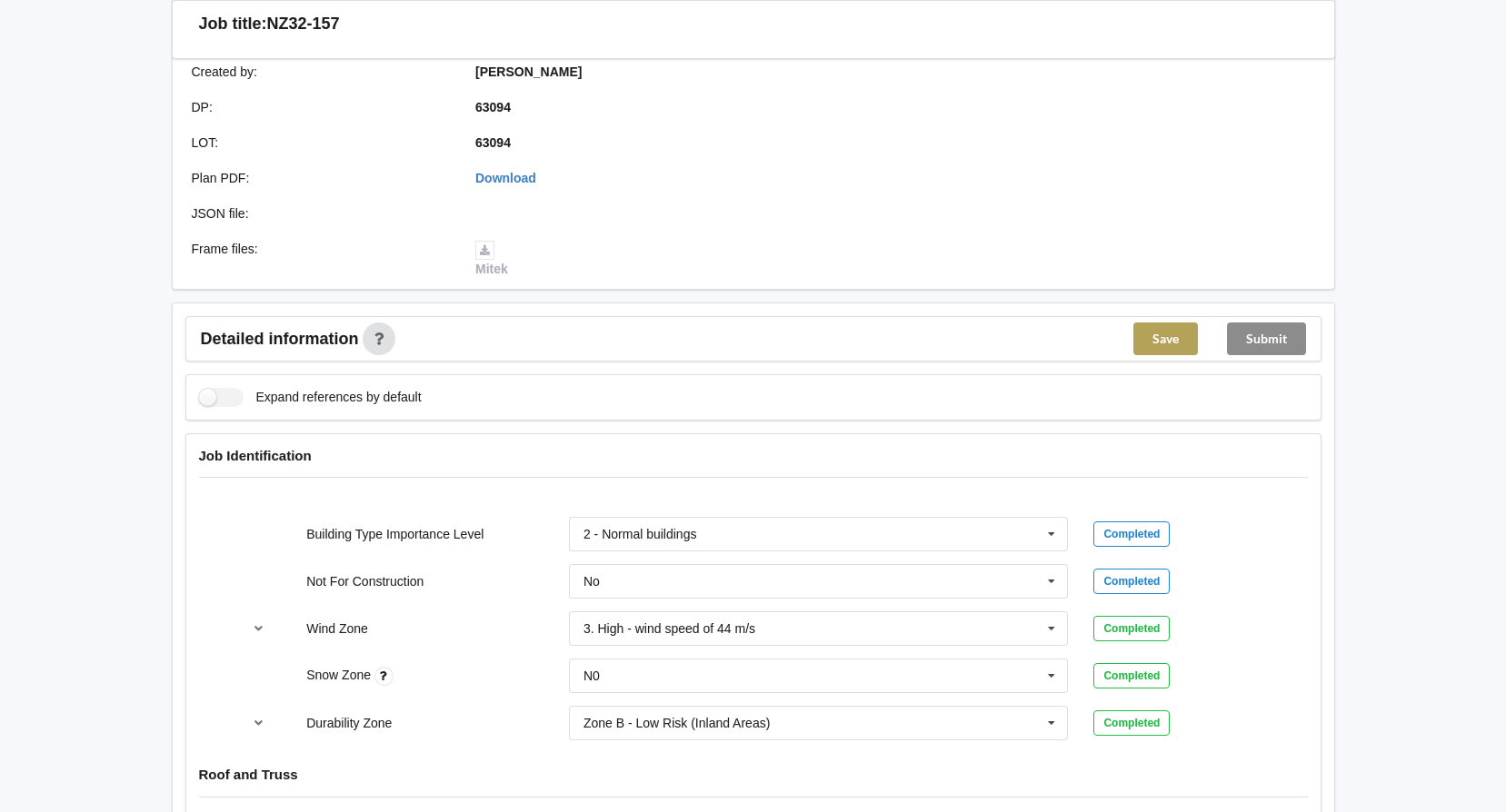
click at [1154, 347] on button "Save" at bounding box center [1165, 338] width 64 height 33
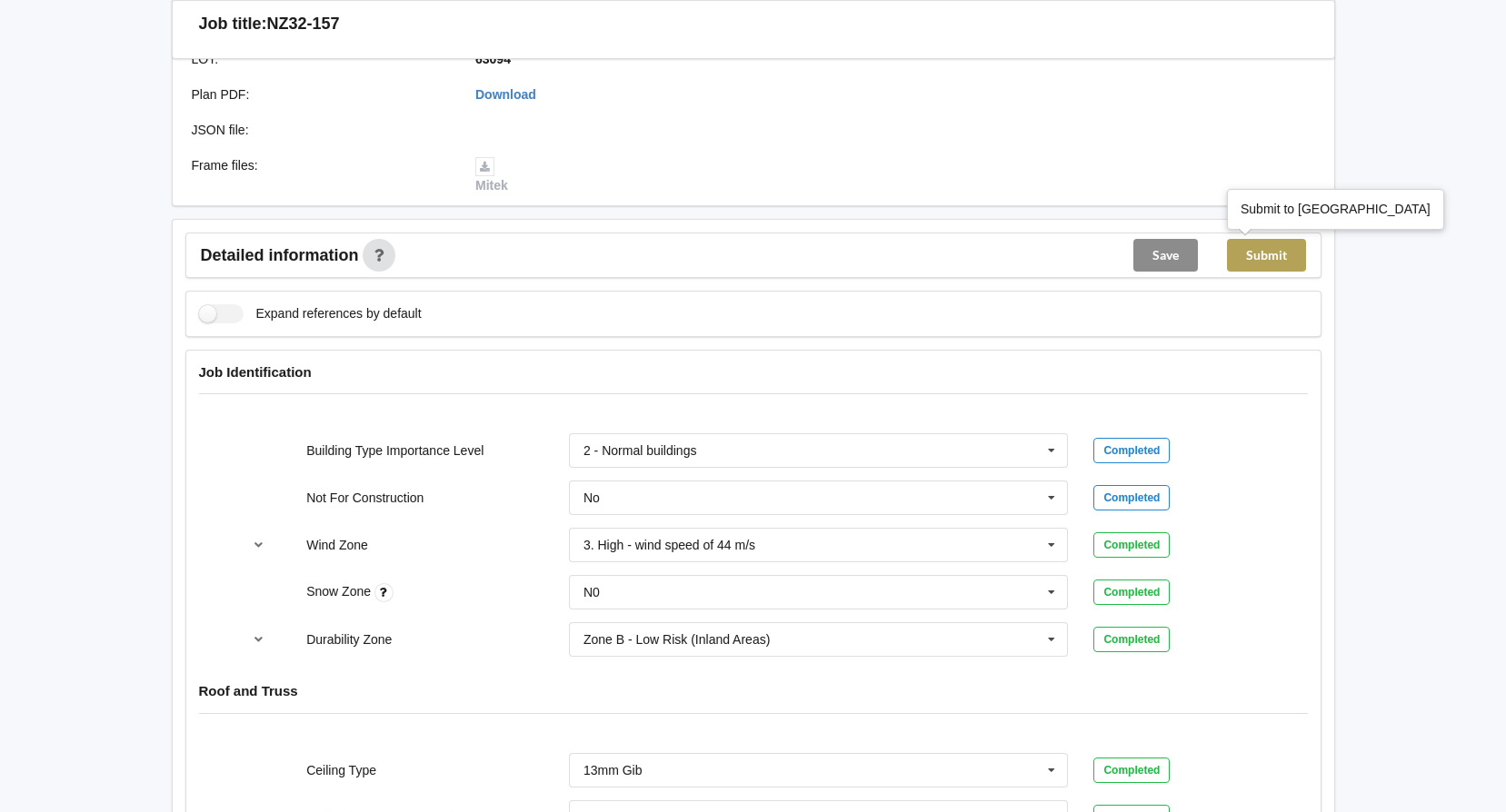
click at [1262, 254] on button "Submit" at bounding box center [1265, 255] width 79 height 33
